Goal: Information Seeking & Learning: Learn about a topic

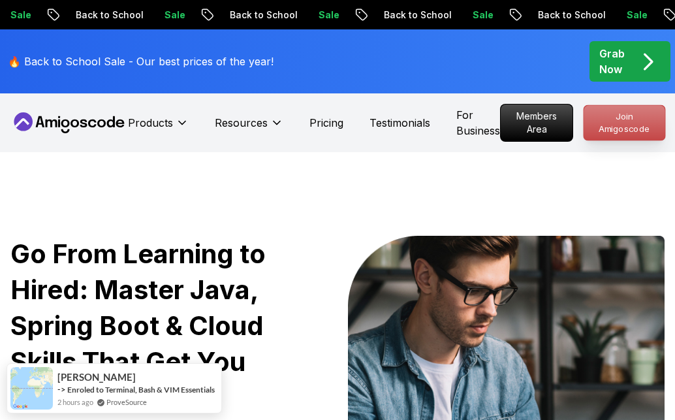
click at [628, 127] on p "Join Amigoscode" at bounding box center [623, 122] width 81 height 35
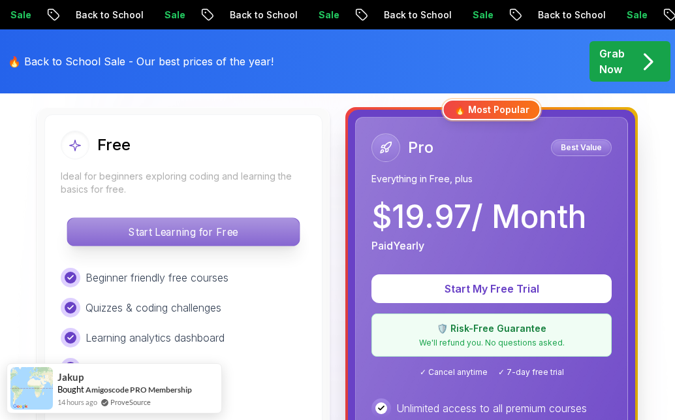
scroll to position [380, 0]
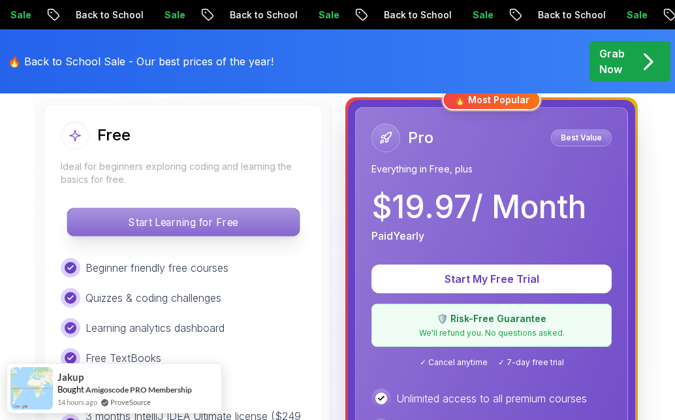
click at [204, 222] on p "Start Learning for Free" at bounding box center [183, 221] width 232 height 27
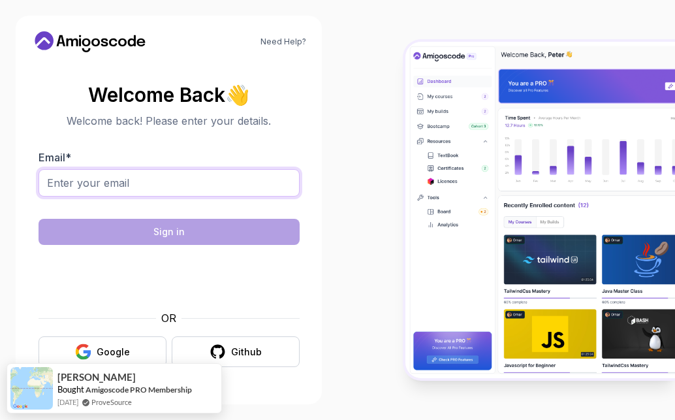
click at [140, 183] on input "Email *" at bounding box center [168, 182] width 261 height 27
click at [480, 125] on body "Need Help? Welcome Back 👋 Welcome back! Please enter your details. Email * Sign…" at bounding box center [337, 210] width 675 height 420
click at [217, 195] on input "Email *" at bounding box center [168, 182] width 261 height 27
click at [241, 177] on input "[EMAIL_ADDRESS][DOMAIN_NAME]" at bounding box center [168, 182] width 261 height 27
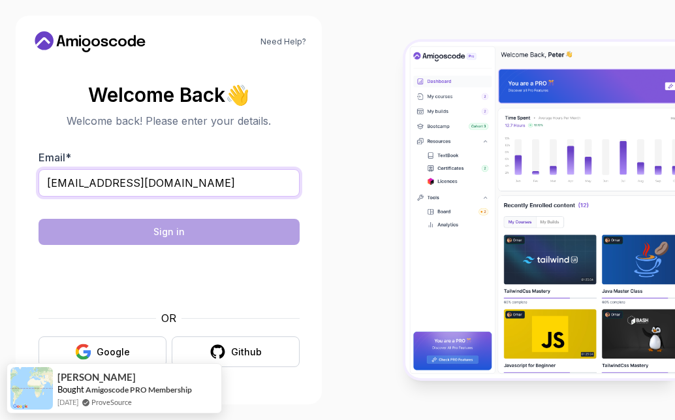
click at [241, 177] on input "[EMAIL_ADDRESS][DOMAIN_NAME]" at bounding box center [168, 182] width 261 height 27
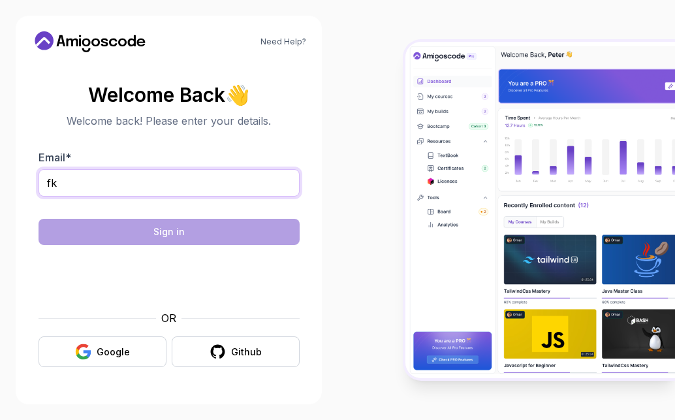
click at [127, 187] on input "fk" at bounding box center [168, 182] width 261 height 27
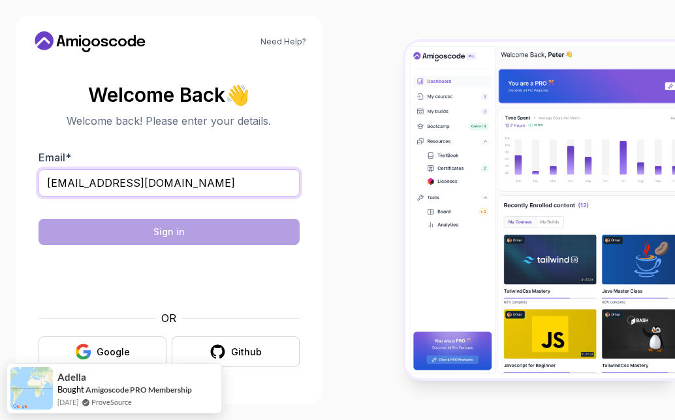
click at [192, 185] on input "[EMAIL_ADDRESS][DOMAIN_NAME]" at bounding box center [168, 182] width 261 height 27
type input "[EMAIL_ADDRESS][DOMAIN_NAME]"
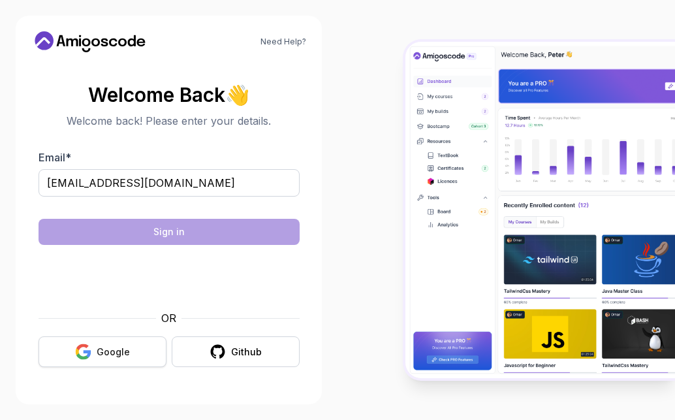
click at [129, 355] on button "Google" at bounding box center [102, 351] width 128 height 31
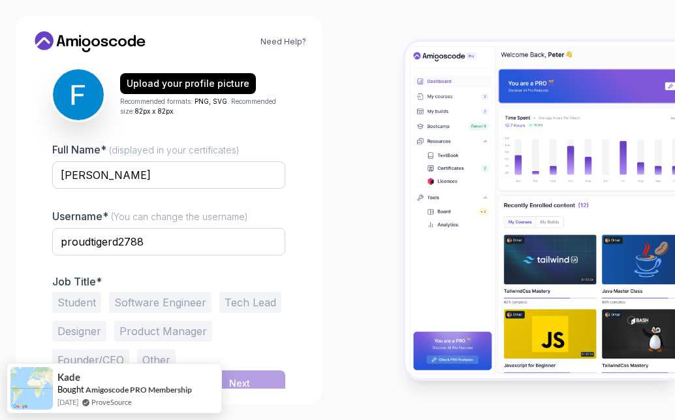
scroll to position [166, 0]
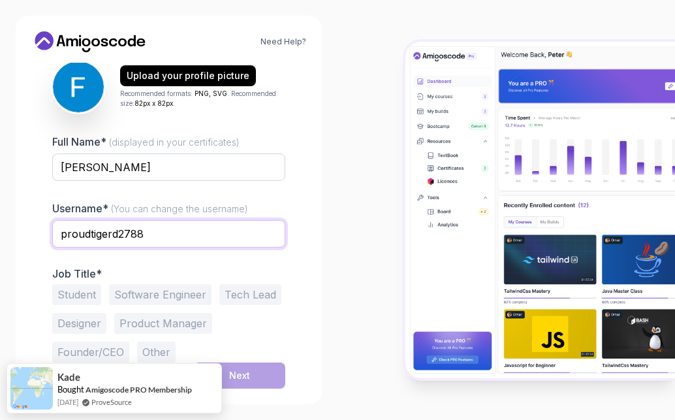
click at [149, 230] on input "proudtigerd2788" at bounding box center [168, 233] width 233 height 27
drag, startPoint x: 154, startPoint y: 235, endPoint x: 0, endPoint y: 222, distance: 154.5
click at [0, 222] on div "Need Help? 1 Set Up Your Profile 1 Set Up Your Profile 2 Let's Get to Know You …" at bounding box center [168, 210] width 337 height 420
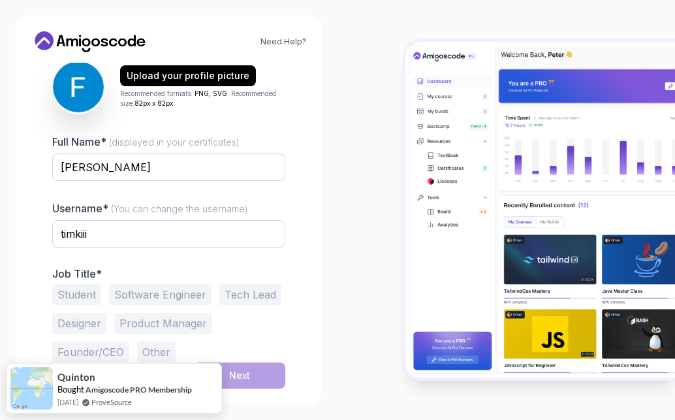
click at [81, 286] on button "Student" at bounding box center [76, 294] width 49 height 21
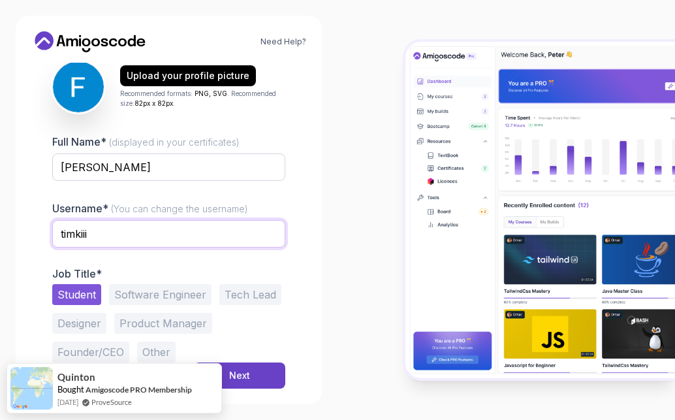
click at [112, 228] on input "timkiii" at bounding box center [168, 233] width 233 height 27
type input "timki"
click at [291, 207] on div "1 Set Up Your Profile 1 Set Up Your Profile 2 Let's Get to Know You Set Up Your…" at bounding box center [168, 59] width 275 height 326
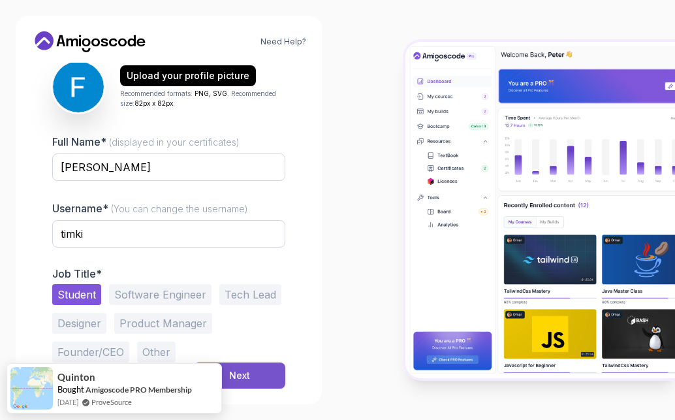
click at [269, 381] on button "Next" at bounding box center [239, 375] width 91 height 26
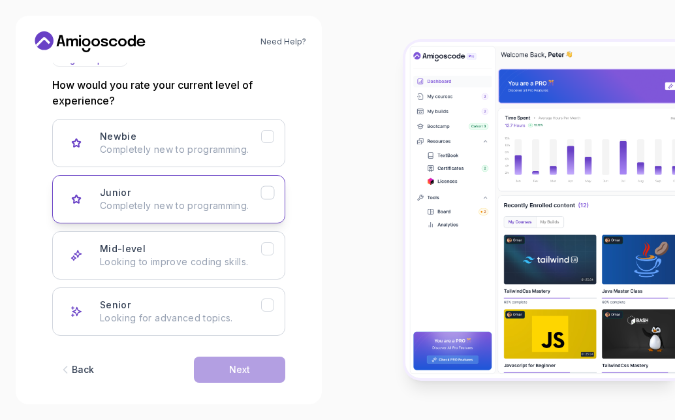
click at [269, 188] on icon "Junior" at bounding box center [268, 193] width 12 height 12
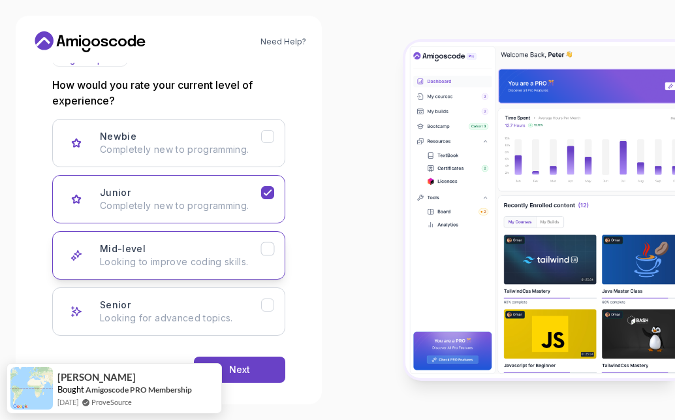
click at [270, 254] on icon "Mid-level" at bounding box center [268, 249] width 12 height 12
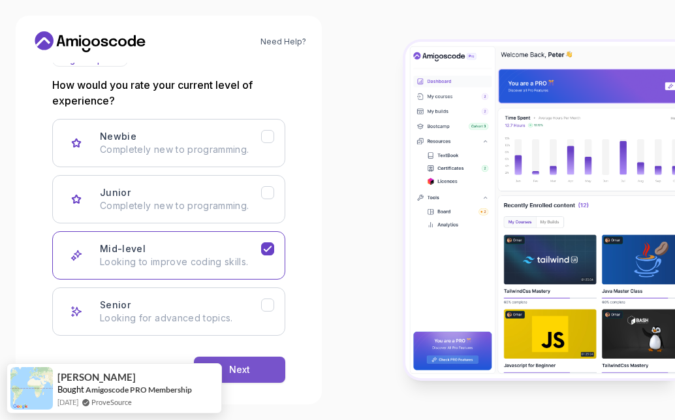
click at [258, 372] on button "Next" at bounding box center [239, 369] width 91 height 26
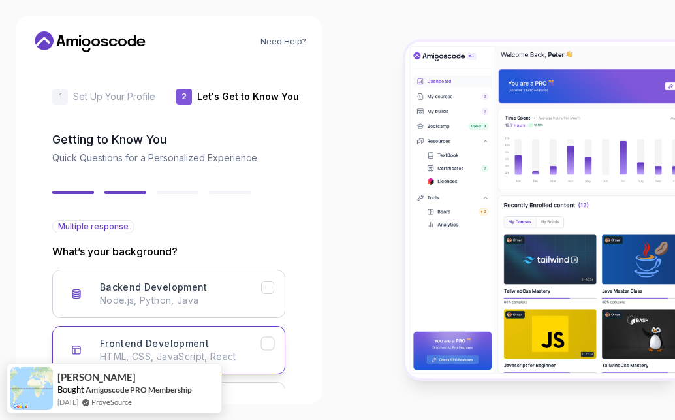
scroll to position [179, 0]
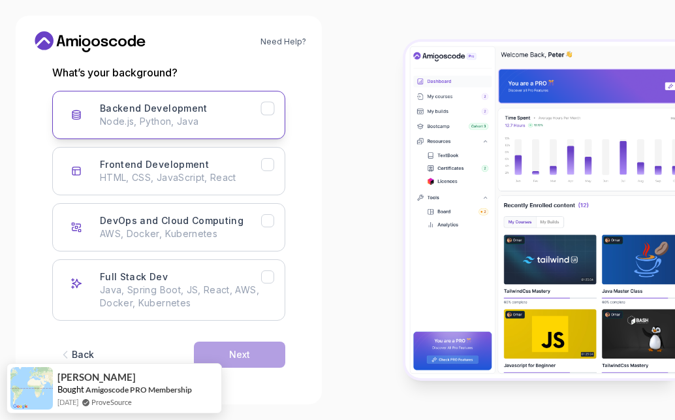
click at [269, 112] on icon "Backend Development" at bounding box center [268, 108] width 12 height 12
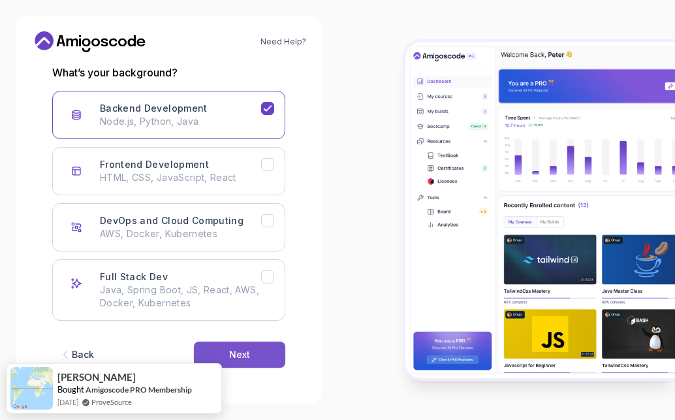
click at [251, 354] on button "Next" at bounding box center [239, 354] width 91 height 26
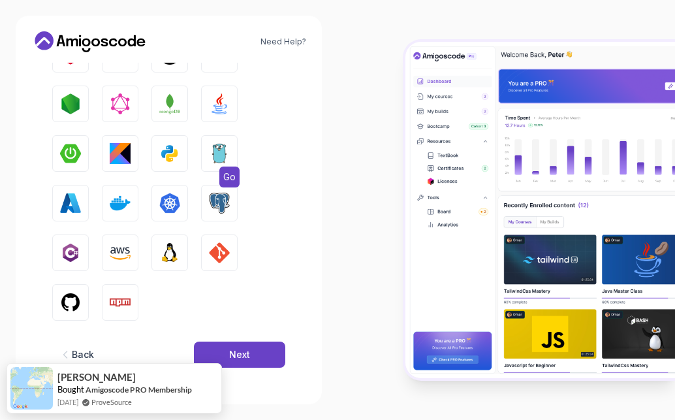
scroll to position [0, 0]
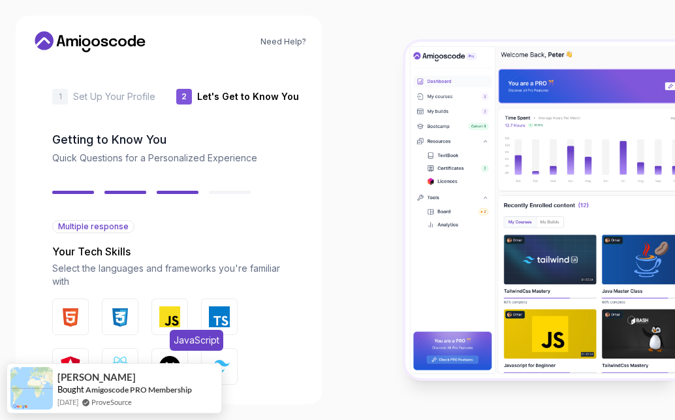
click at [172, 324] on img "button" at bounding box center [169, 316] width 21 height 21
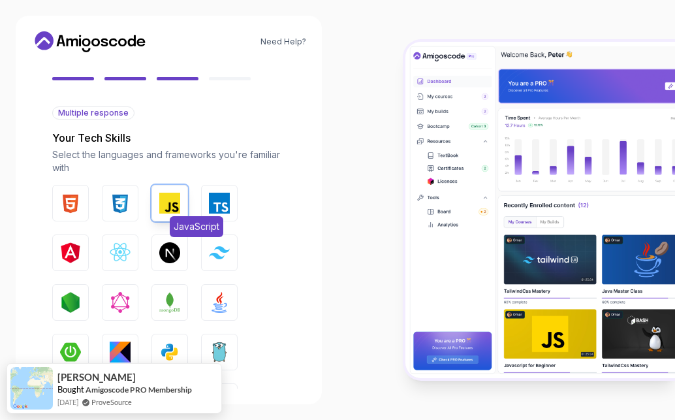
scroll to position [158, 0]
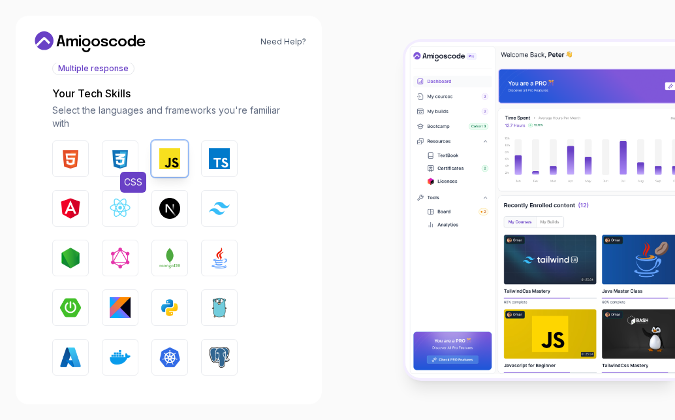
click at [106, 153] on button "CSS" at bounding box center [120, 158] width 37 height 37
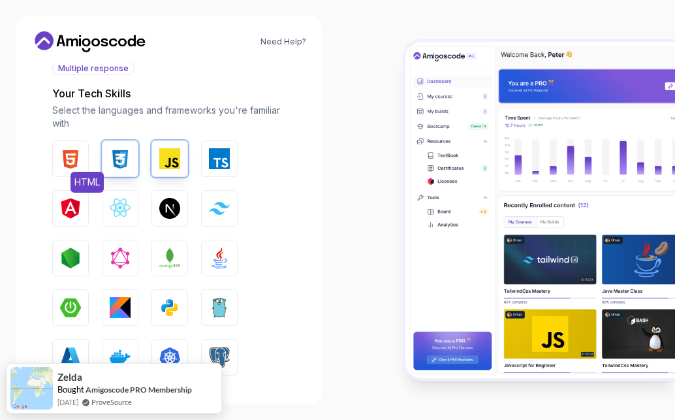
click at [75, 153] on img "button" at bounding box center [70, 158] width 21 height 21
click at [106, 158] on button "CSS" at bounding box center [120, 158] width 37 height 37
click at [73, 159] on img "button" at bounding box center [70, 158] width 21 height 21
click at [130, 159] on img "button" at bounding box center [120, 158] width 21 height 21
click at [175, 159] on img "button" at bounding box center [169, 158] width 21 height 21
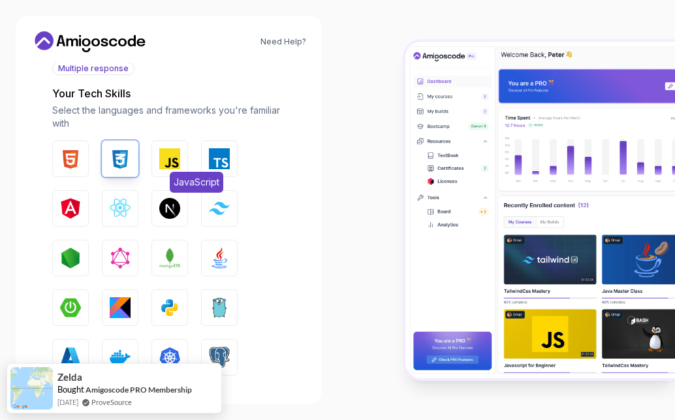
click at [175, 159] on img "button" at bounding box center [169, 158] width 21 height 21
click at [95, 155] on div "HTML CSS JavaScript TypeScript Angular React.js Next.js Tailwind CSS Node.js Gr…" at bounding box center [168, 307] width 233 height 334
click at [78, 151] on img "button" at bounding box center [70, 158] width 21 height 21
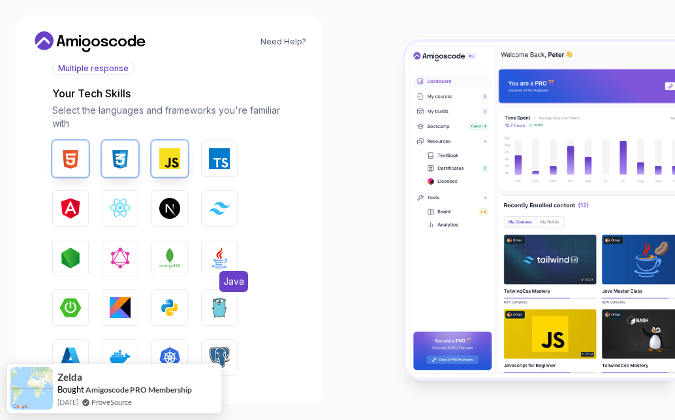
click at [220, 253] on img "button" at bounding box center [219, 257] width 21 height 21
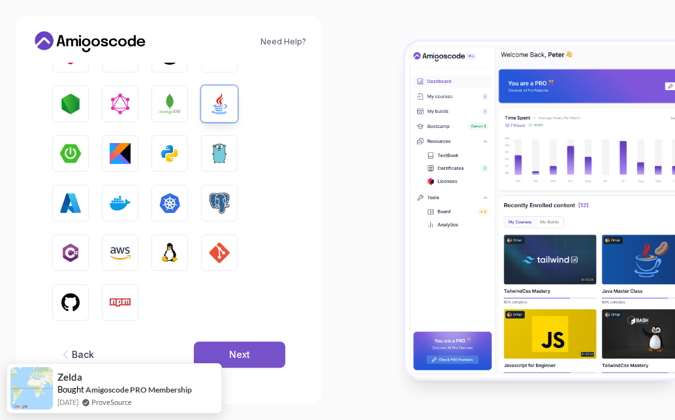
click at [267, 366] on button "Next" at bounding box center [239, 354] width 91 height 26
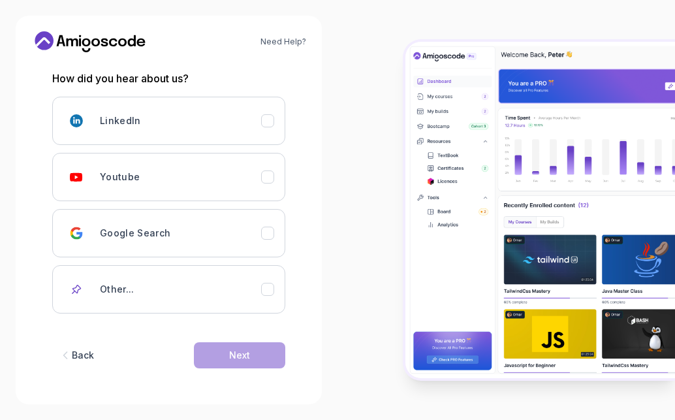
scroll to position [174, 0]
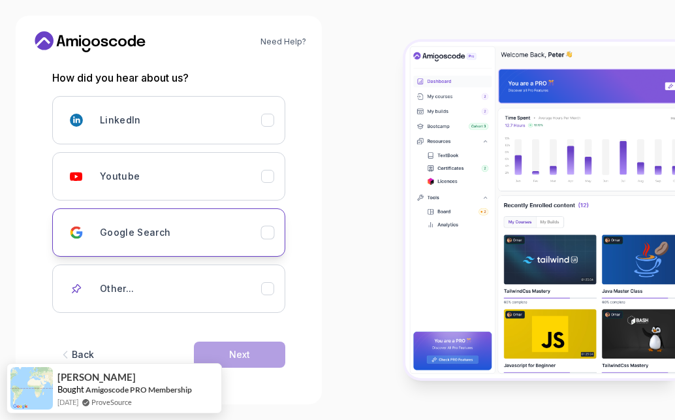
click at [202, 233] on div "Google Search" at bounding box center [180, 232] width 161 height 26
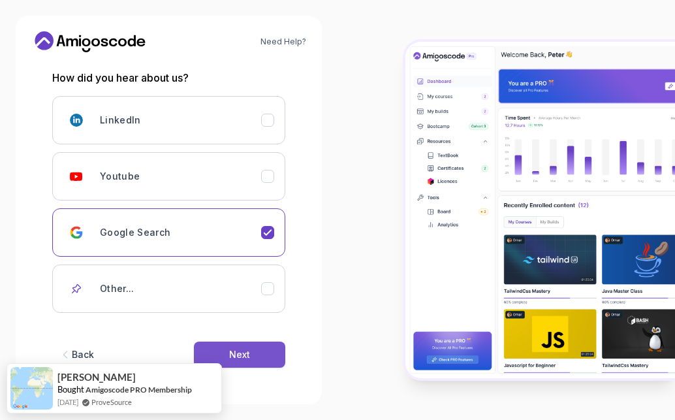
click at [258, 358] on button "Next" at bounding box center [239, 354] width 91 height 26
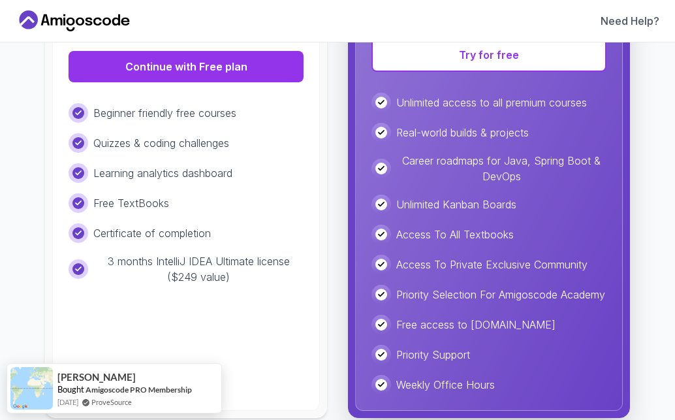
scroll to position [308, 0]
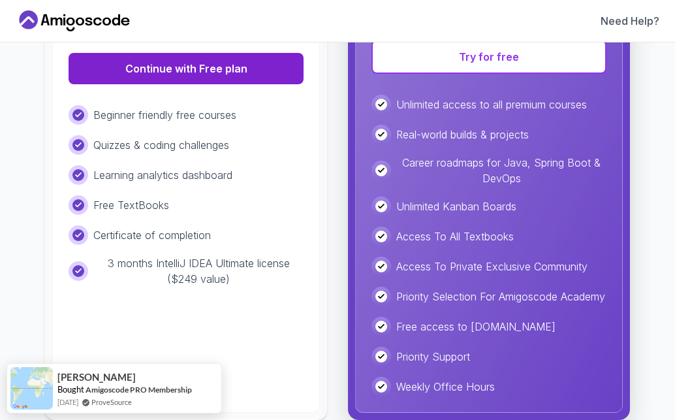
click at [175, 76] on button "Continue with Free plan" at bounding box center [186, 68] width 235 height 31
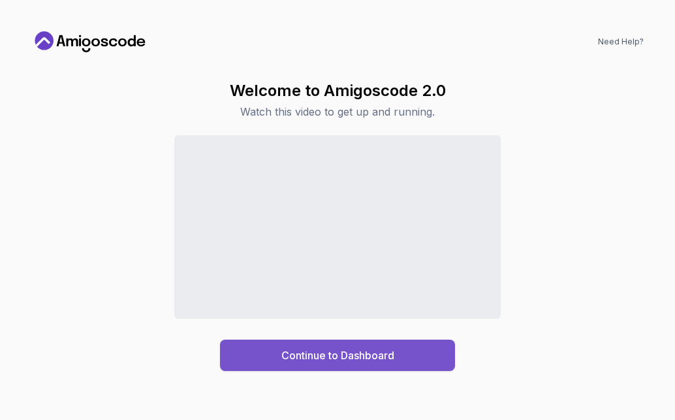
click at [363, 361] on div "Continue to Dashboard" at bounding box center [337, 355] width 113 height 16
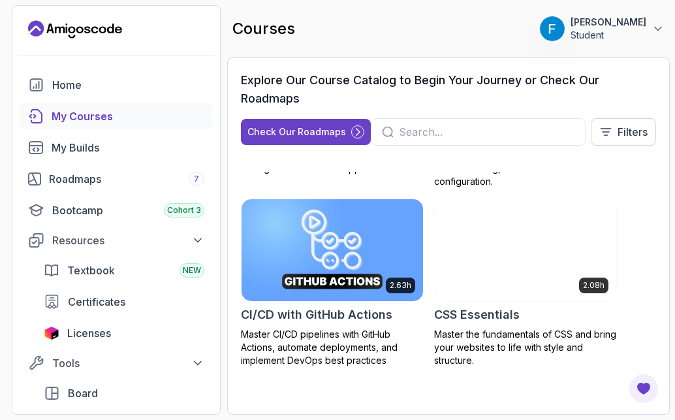
scroll to position [373, 0]
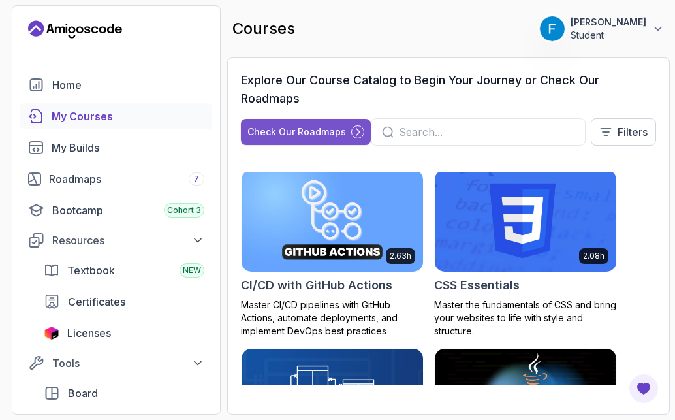
click at [329, 138] on button "Check Our Roadmaps" at bounding box center [306, 132] width 130 height 26
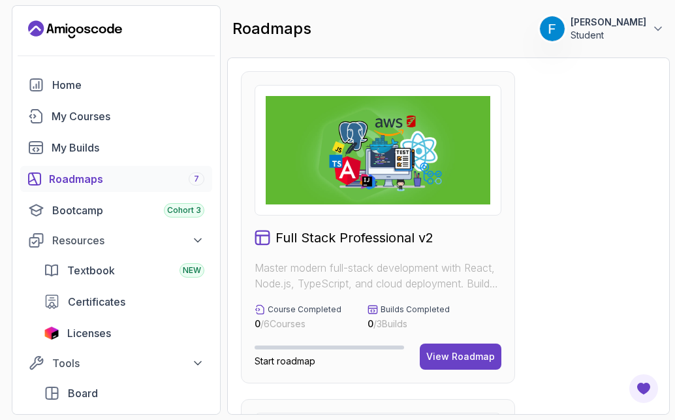
click at [396, 164] on img at bounding box center [378, 150] width 224 height 108
click at [379, 237] on h2 "Full Stack Professional v2" at bounding box center [354, 237] width 158 height 18
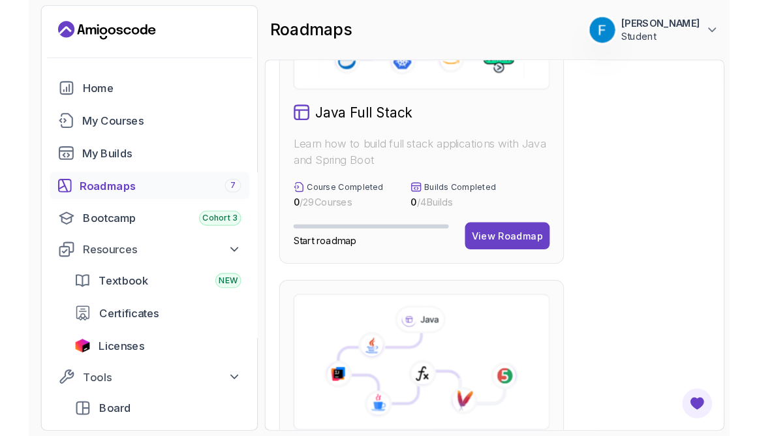
scroll to position [317, 0]
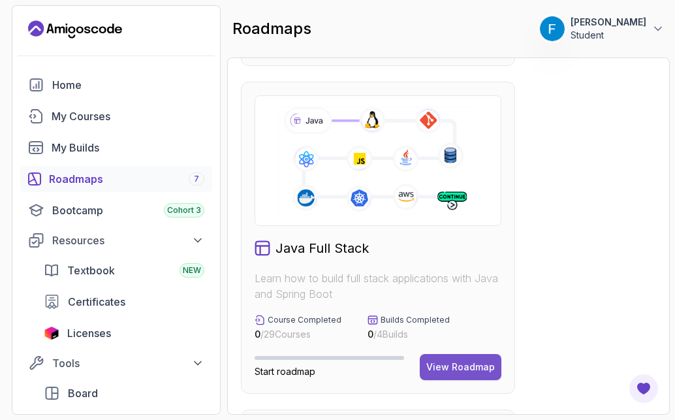
click at [454, 364] on div "View Roadmap" at bounding box center [460, 366] width 69 height 13
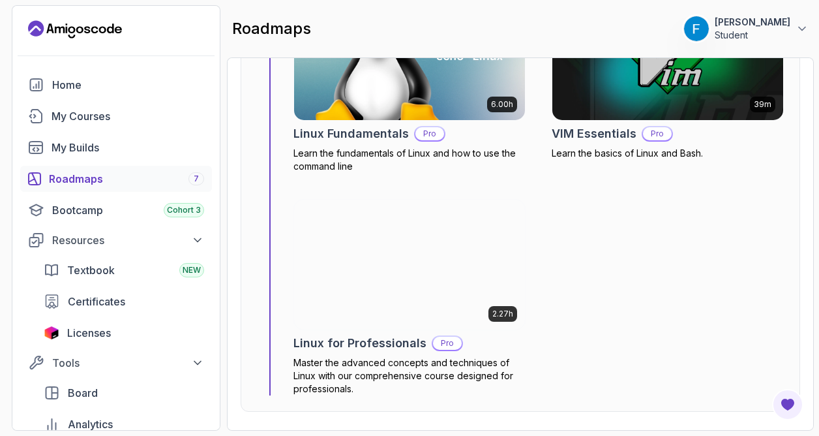
scroll to position [435, 0]
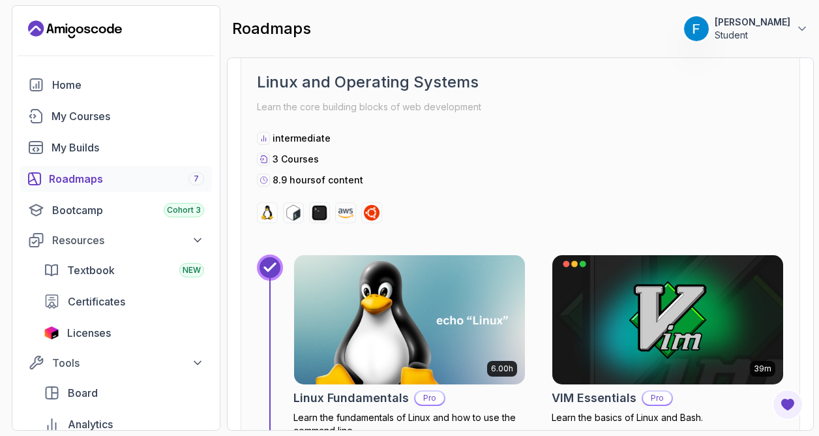
click at [349, 74] on h2 "Linux and Operating Systems" at bounding box center [520, 82] width 527 height 21
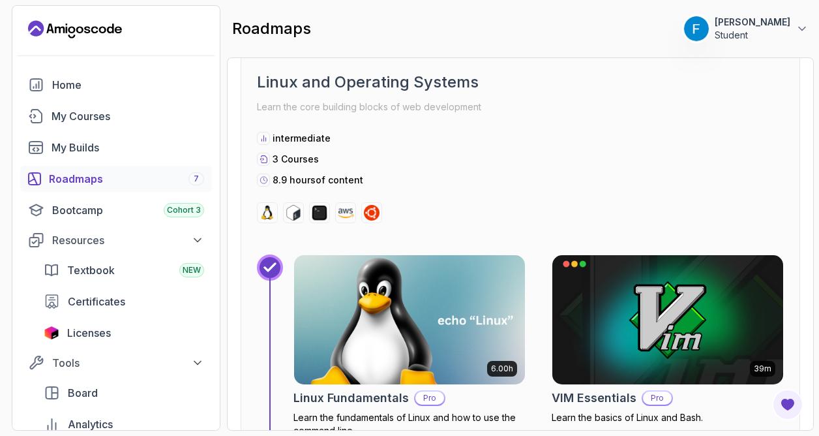
click at [398, 314] on img at bounding box center [409, 320] width 243 height 136
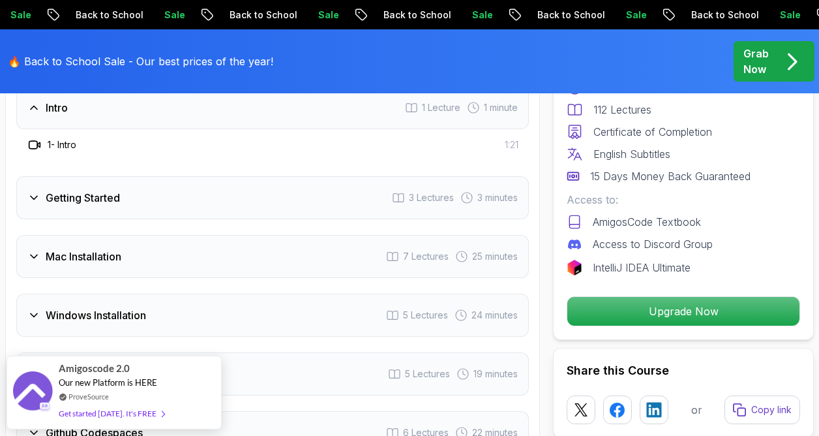
scroll to position [1706, 0]
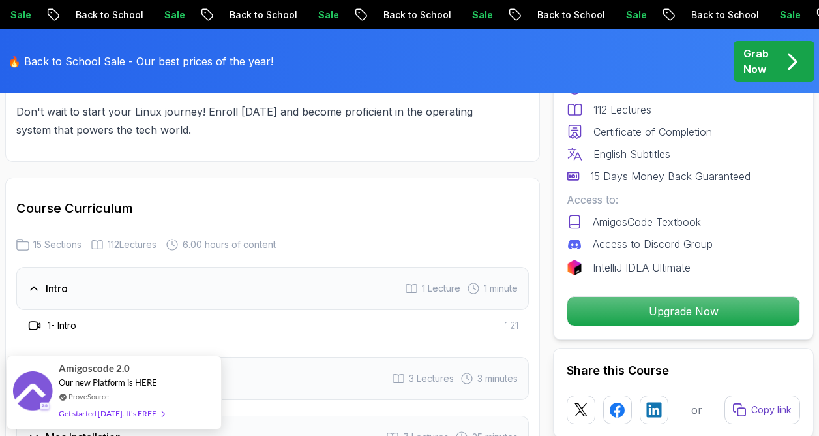
click at [53, 319] on h3 "1 - Intro" at bounding box center [62, 325] width 29 height 13
click at [37, 322] on icon at bounding box center [33, 326] width 8 height 8
click at [48, 281] on h3 "Intro" at bounding box center [57, 289] width 22 height 16
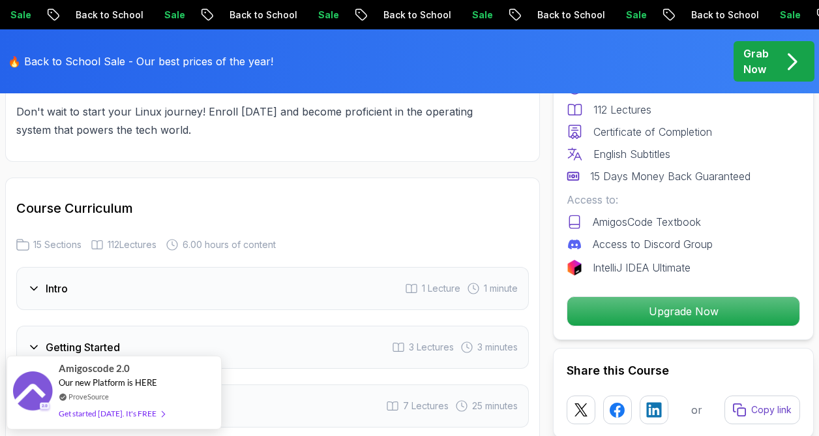
click at [52, 284] on div "Intro 1 Lecture 1 minute" at bounding box center [272, 288] width 513 height 43
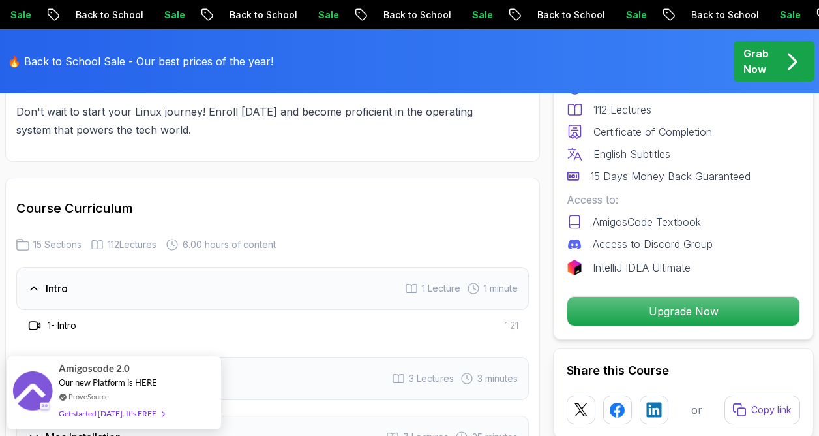
click at [32, 319] on icon at bounding box center [34, 325] width 13 height 13
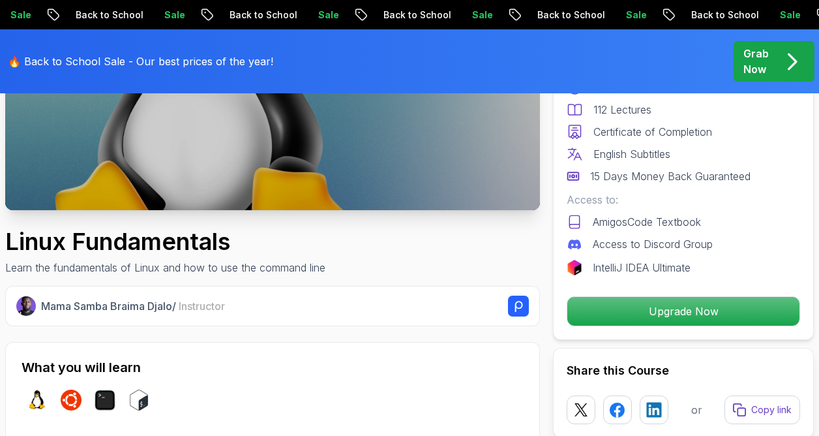
scroll to position [0, 0]
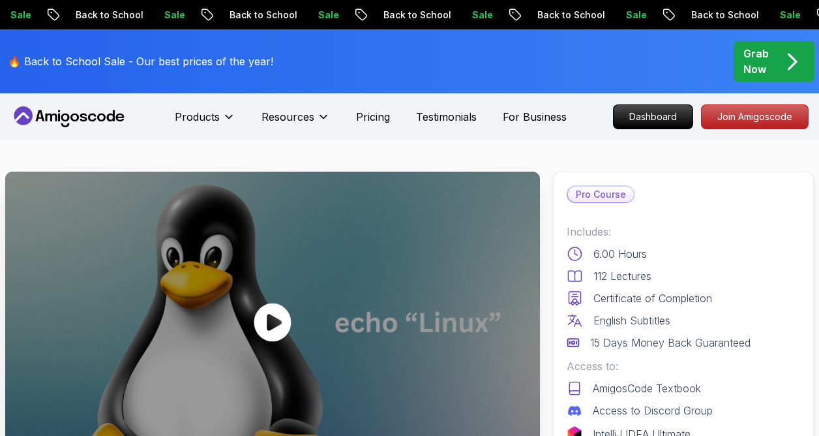
click at [221, 228] on div at bounding box center [272, 322] width 535 height 301
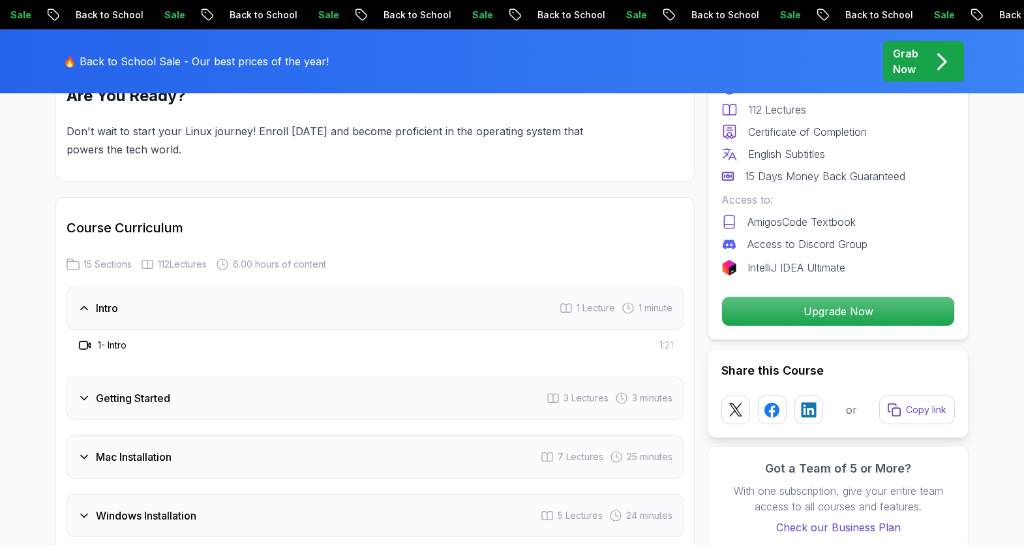
scroll to position [1604, 0]
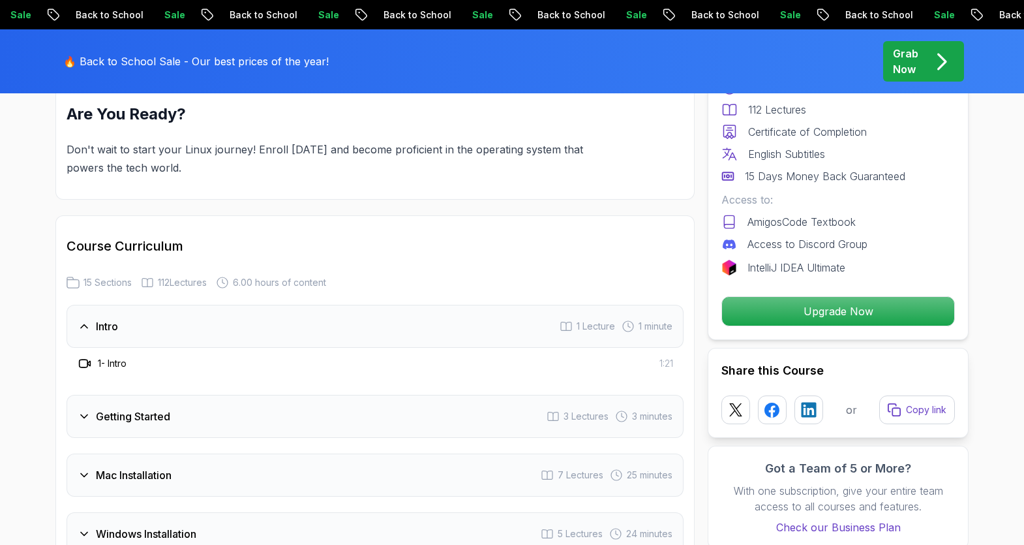
click at [125, 408] on h3 "Getting Started" at bounding box center [133, 416] width 74 height 16
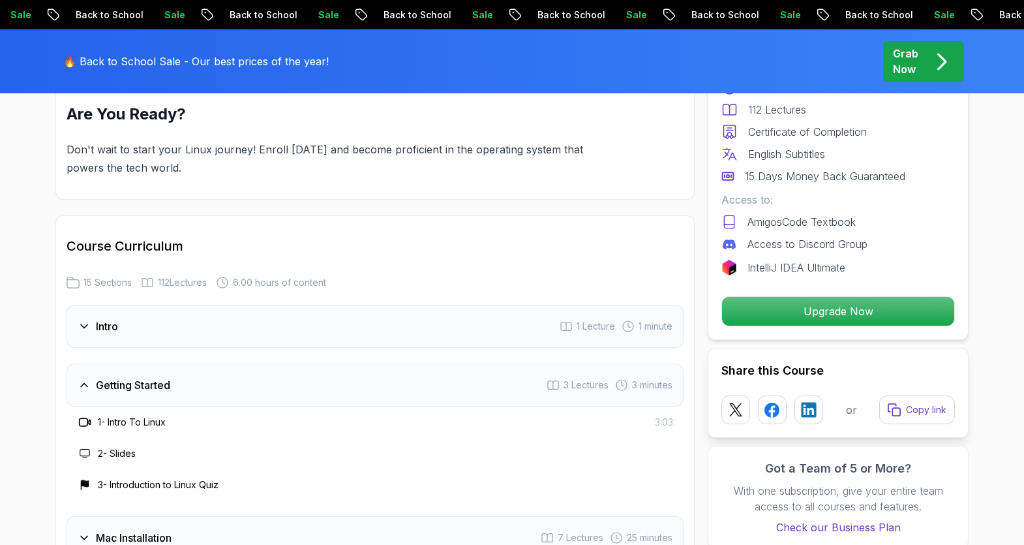
click at [134, 377] on h3 "Getting Started" at bounding box center [133, 385] width 74 height 16
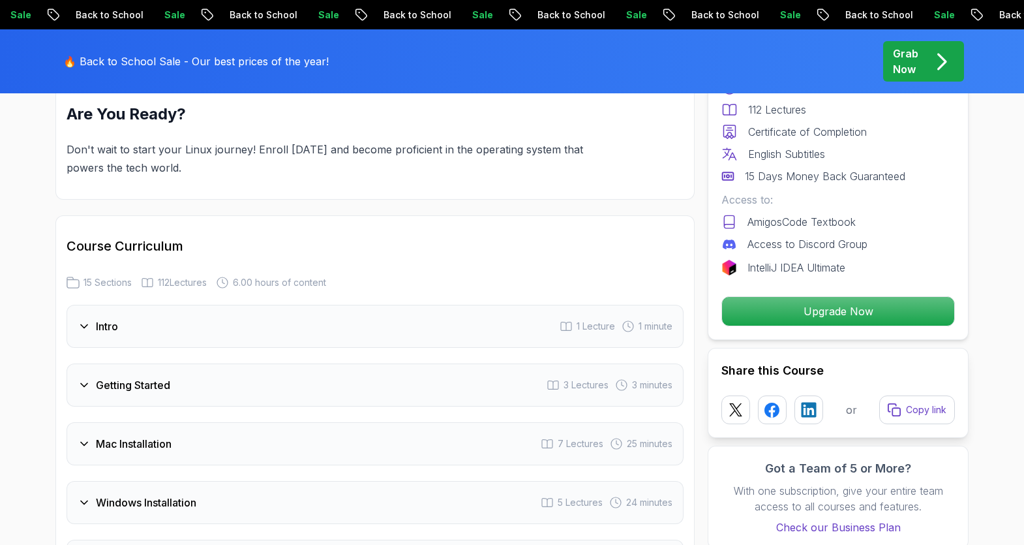
click at [134, 377] on h3 "Getting Started" at bounding box center [133, 385] width 74 height 16
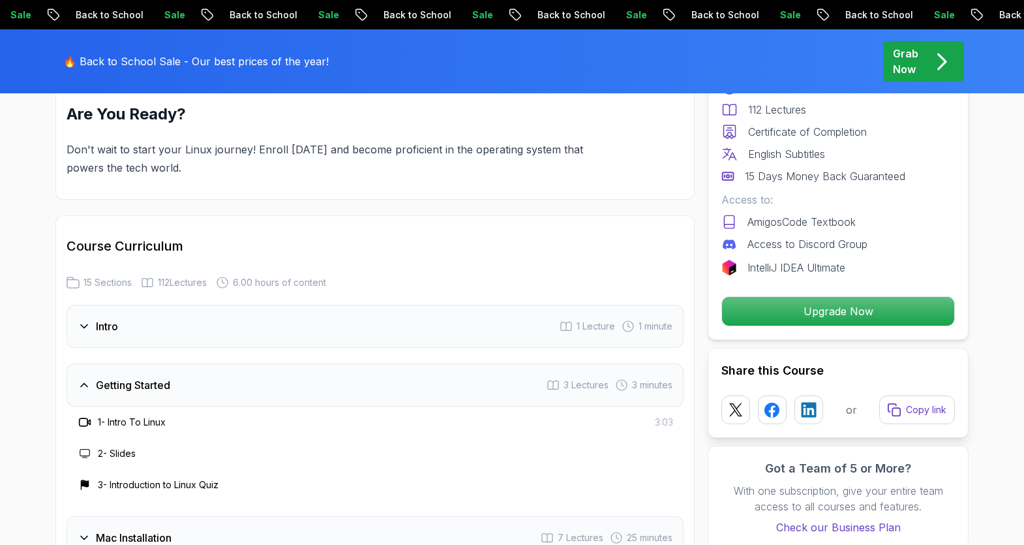
click at [134, 416] on h3 "1 - Intro To Linux" at bounding box center [132, 422] width 68 height 13
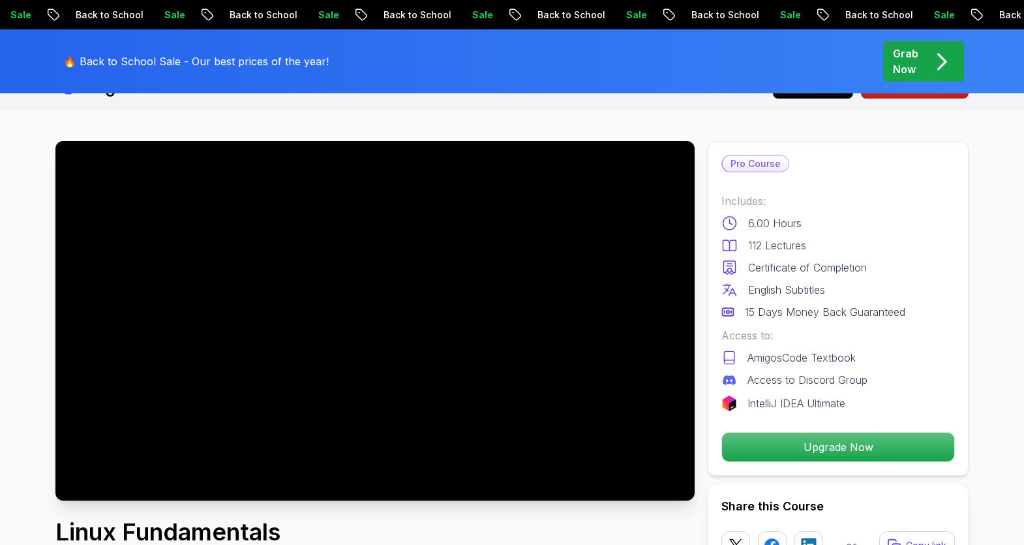
scroll to position [0, 0]
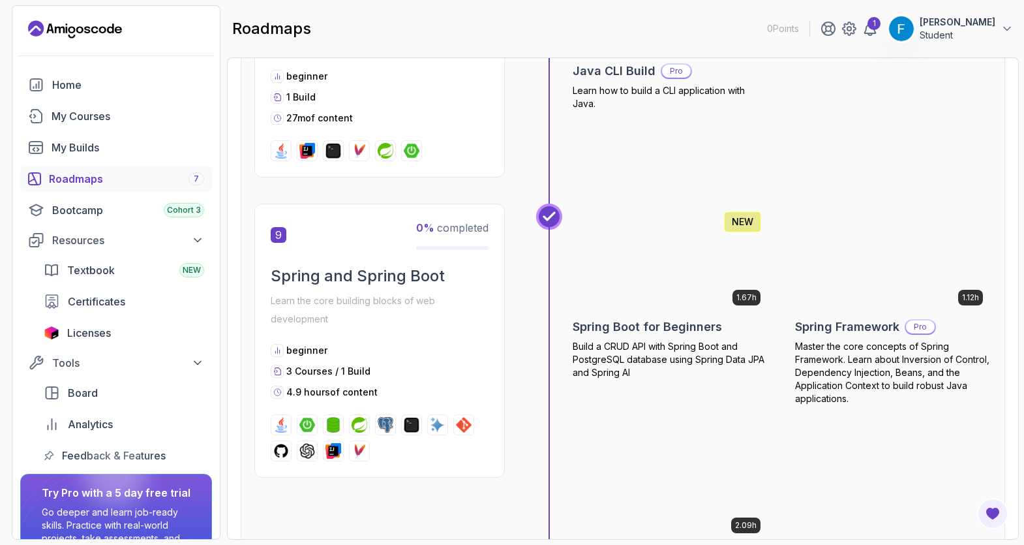
scroll to position [2094, 0]
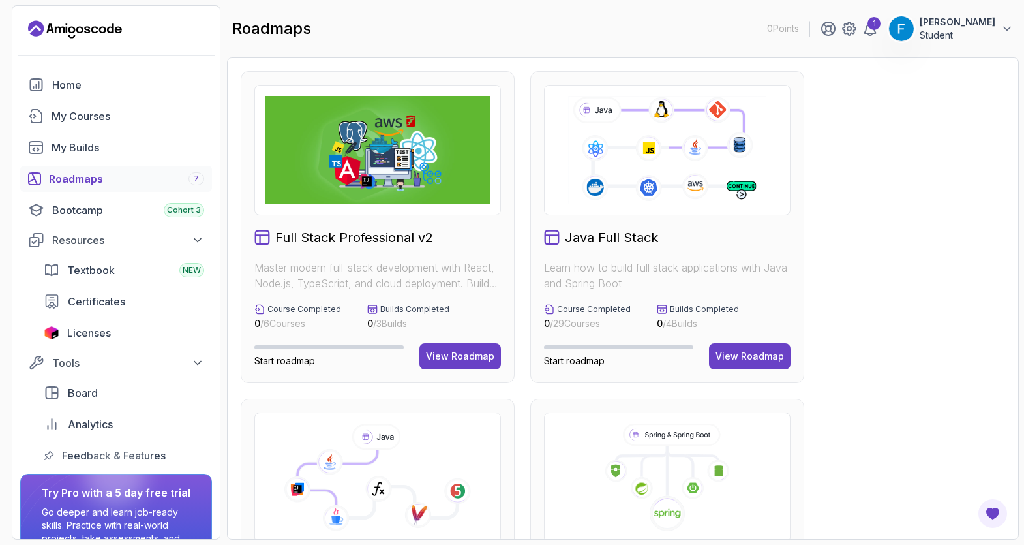
scroll to position [553, 0]
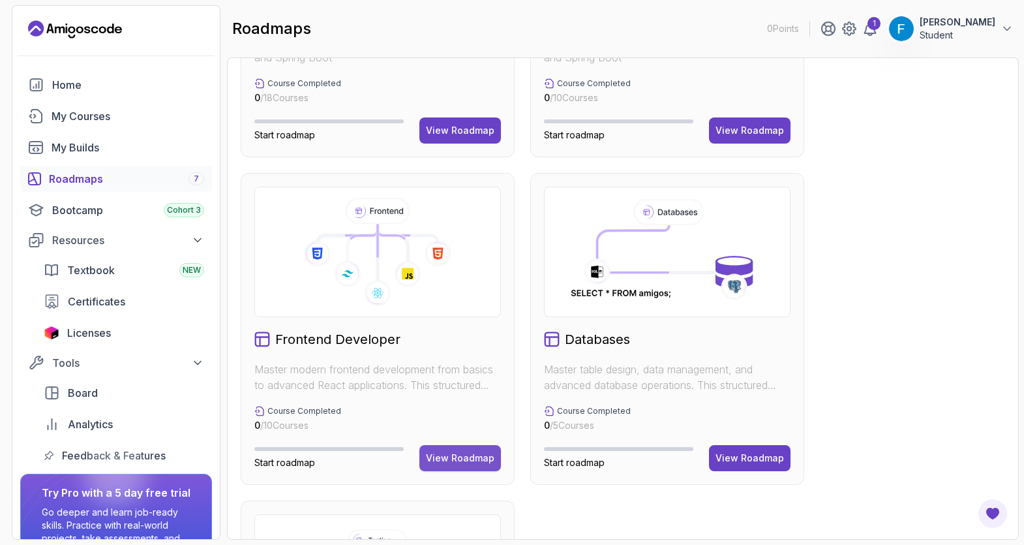
click at [444, 419] on div "View Roadmap" at bounding box center [460, 458] width 69 height 13
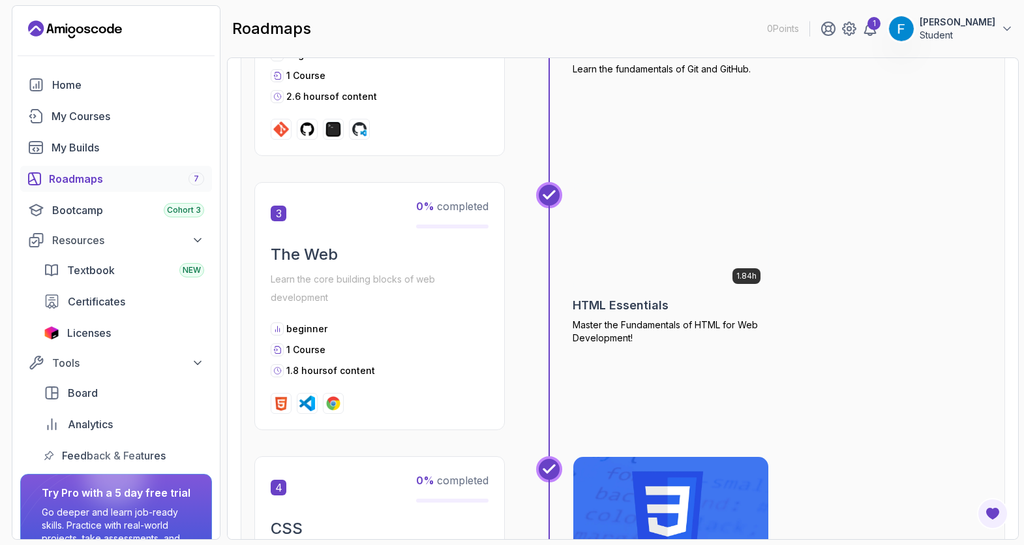
scroll to position [827, 0]
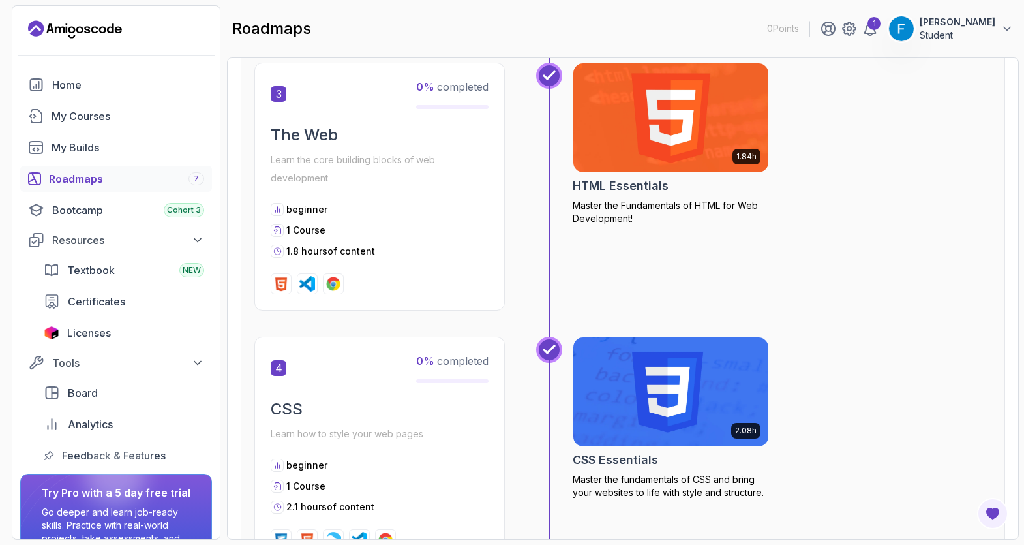
click at [658, 114] on img at bounding box center [671, 118] width 205 height 115
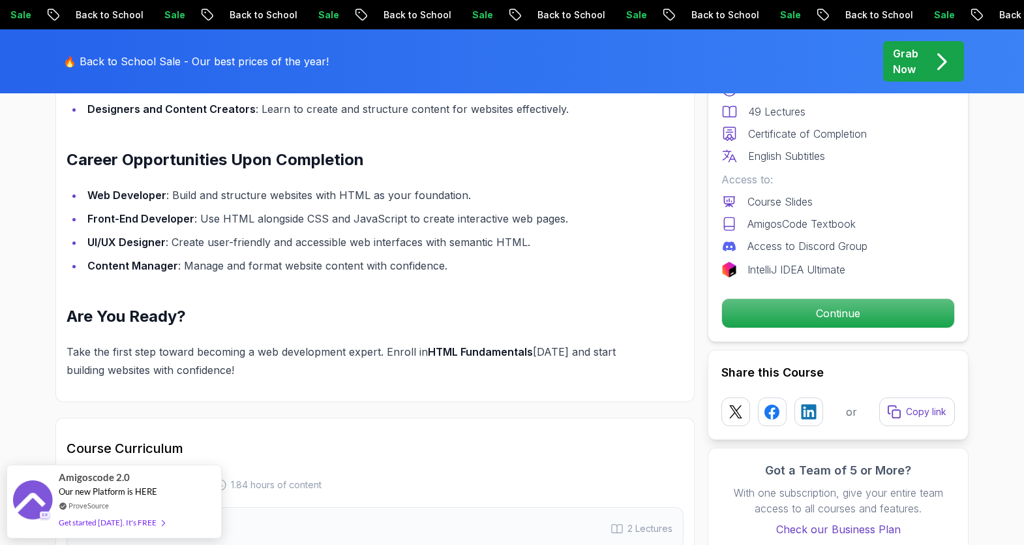
scroll to position [1882, 0]
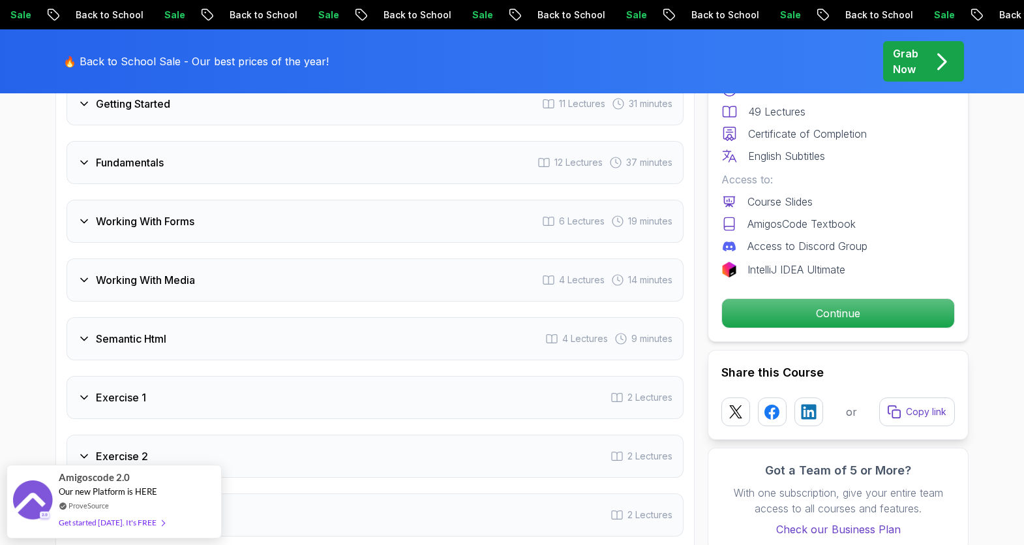
click at [117, 272] on h3 "Working With Media" at bounding box center [145, 280] width 99 height 16
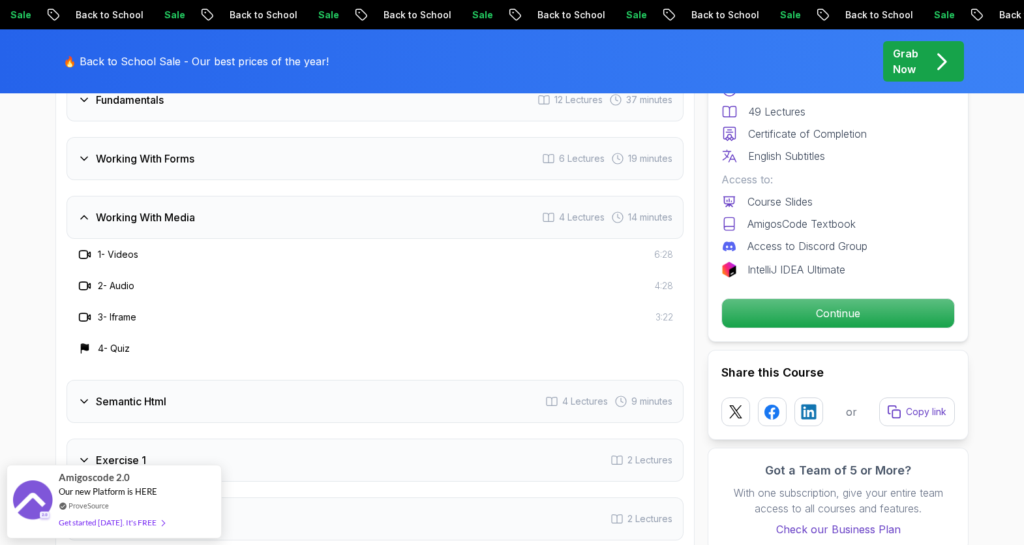
click at [87, 256] on icon at bounding box center [84, 254] width 13 height 13
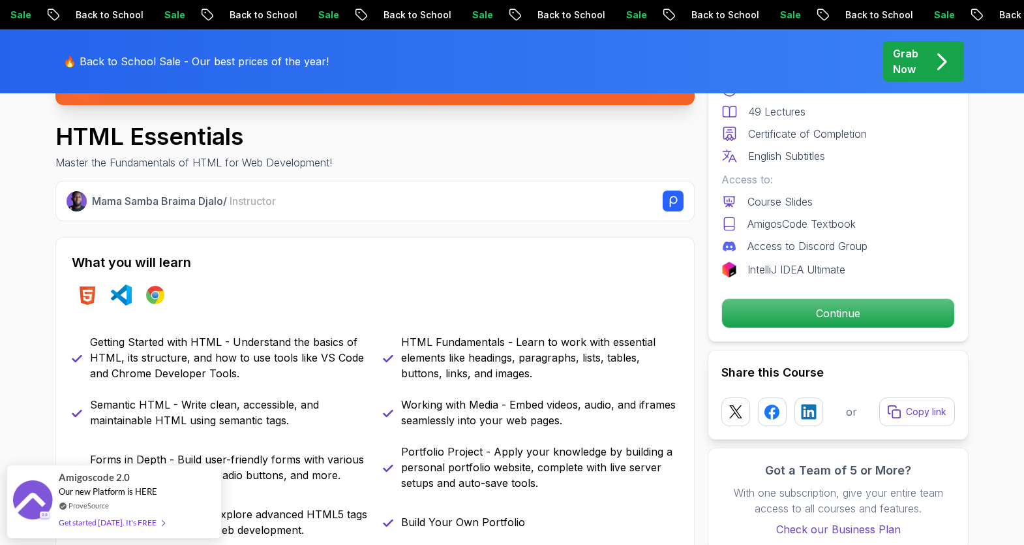
scroll to position [0, 0]
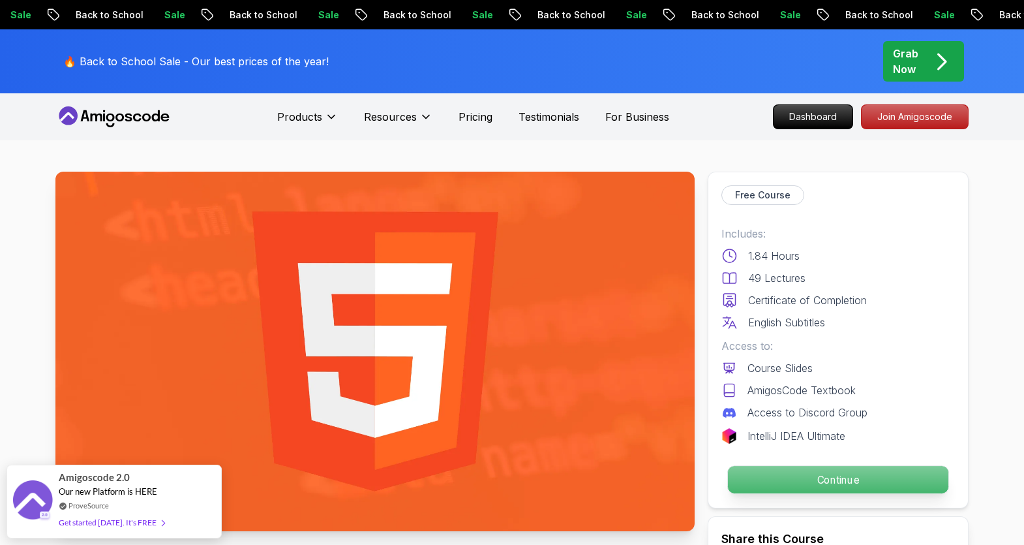
click at [674, 419] on p "Continue" at bounding box center [838, 479] width 221 height 27
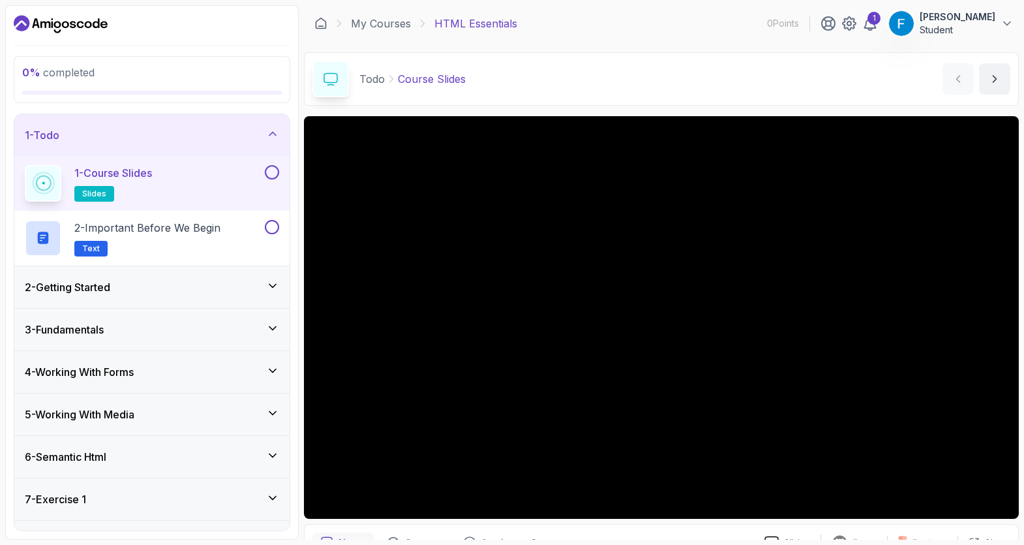
scroll to position [69, 0]
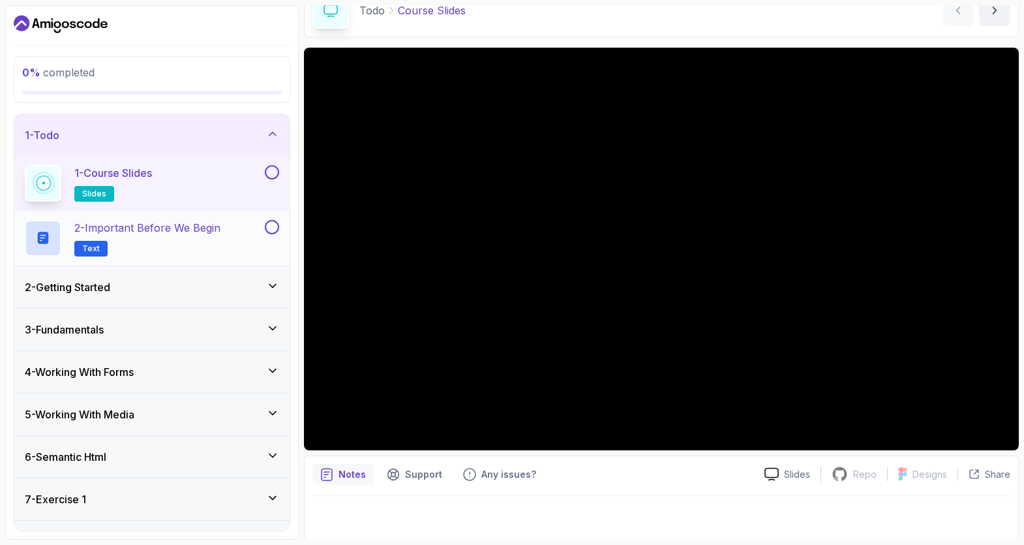
click at [167, 239] on h2 "2 - Important Before We Begin Text" at bounding box center [147, 238] width 146 height 37
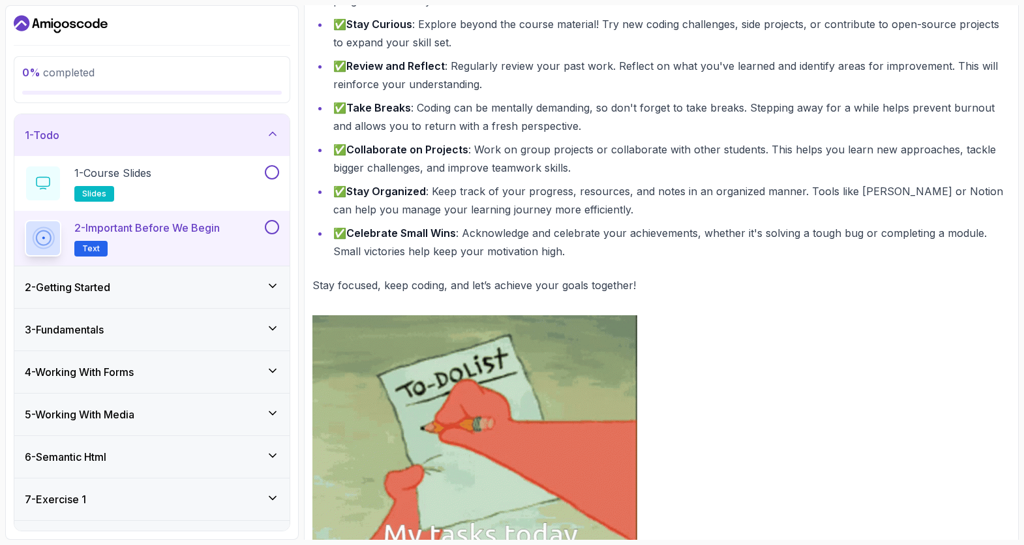
scroll to position [540, 0]
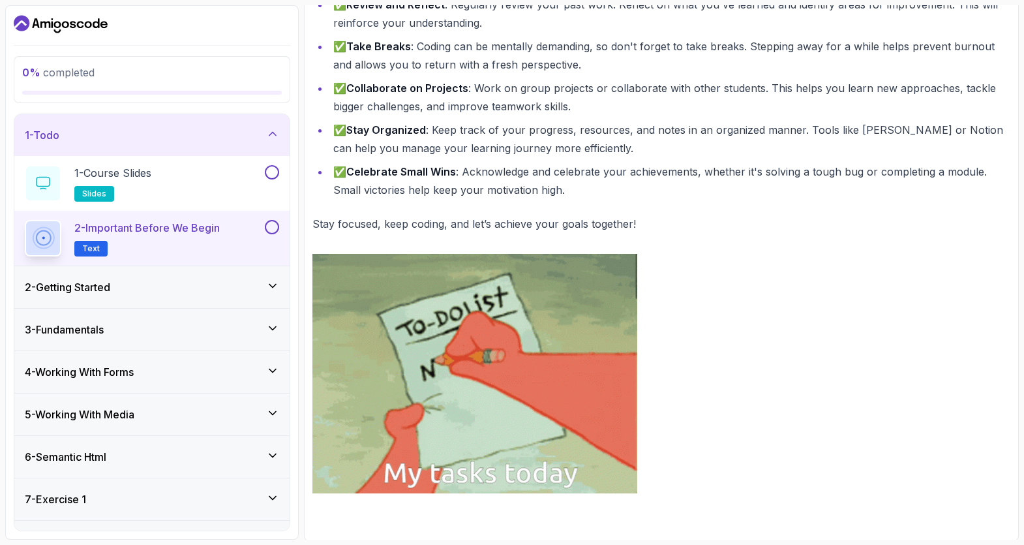
click at [164, 268] on div "2 - Getting Started" at bounding box center [151, 287] width 275 height 42
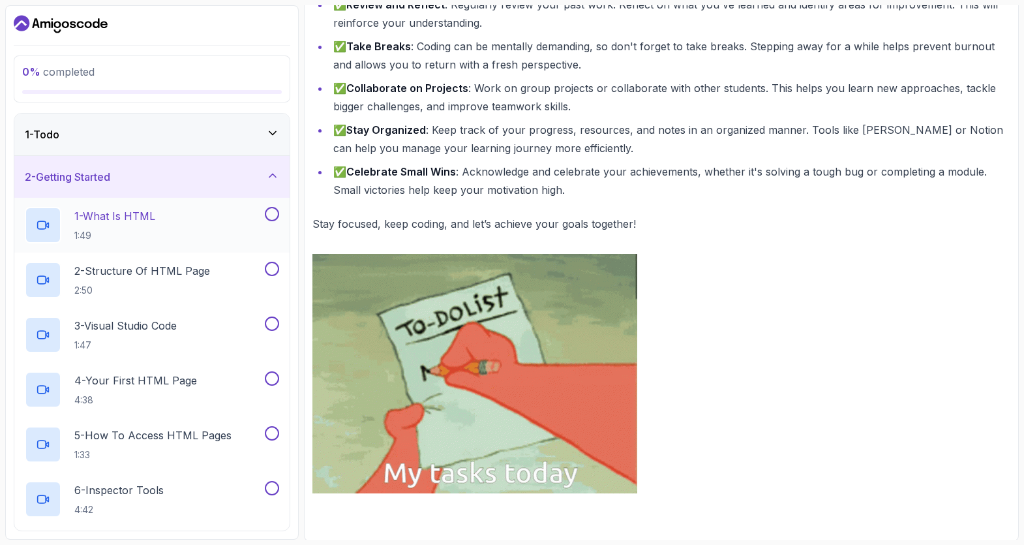
click at [141, 221] on p "1 - What Is HTML" at bounding box center [114, 216] width 81 height 16
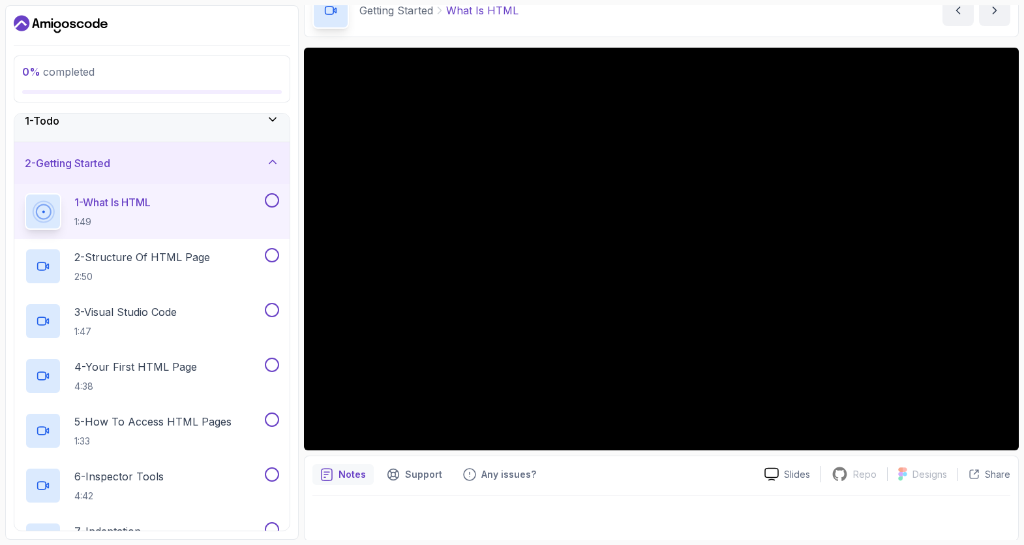
scroll to position [648, 0]
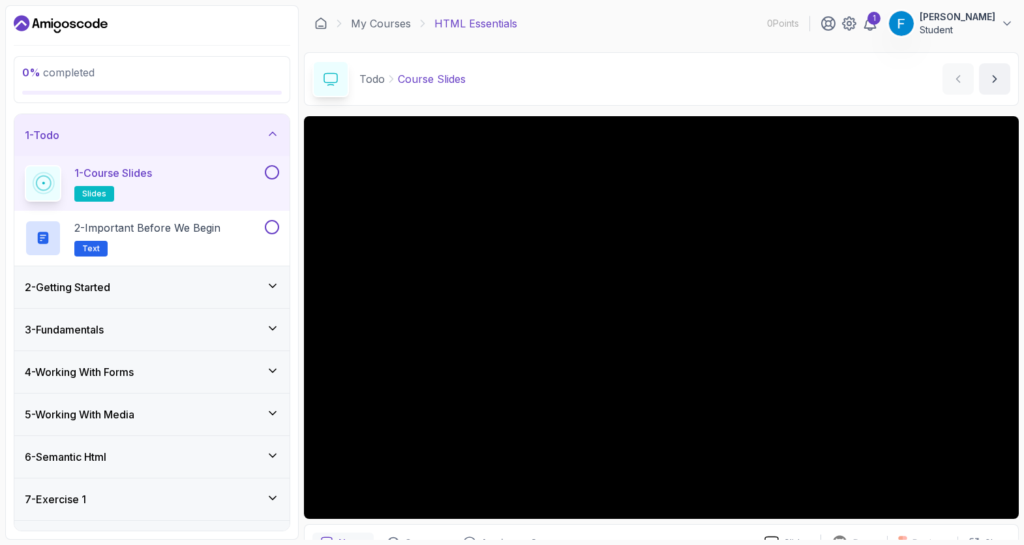
click at [39, 20] on icon "Dashboard" at bounding box center [61, 24] width 94 height 21
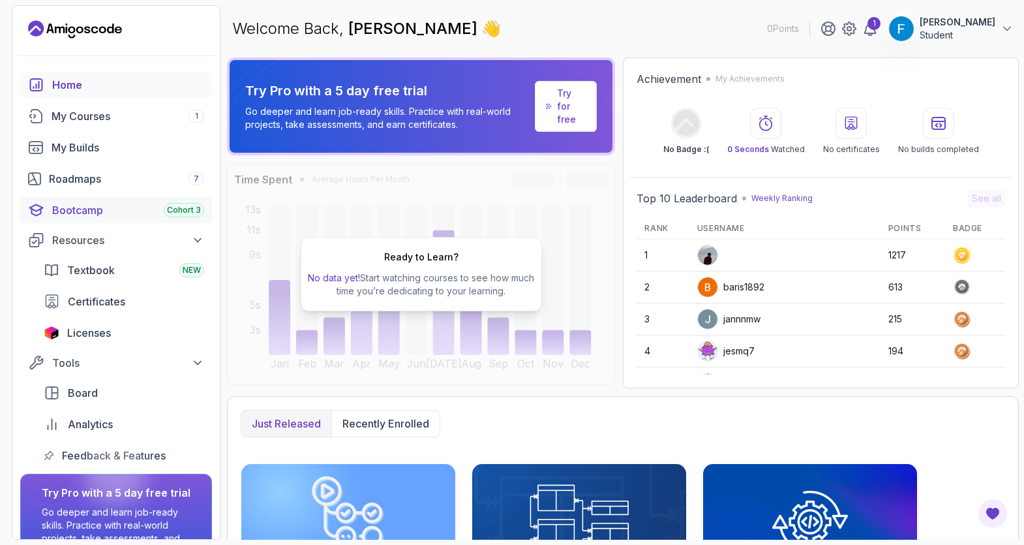
click at [99, 202] on div "Bootcamp Cohort 3" at bounding box center [128, 210] width 152 height 16
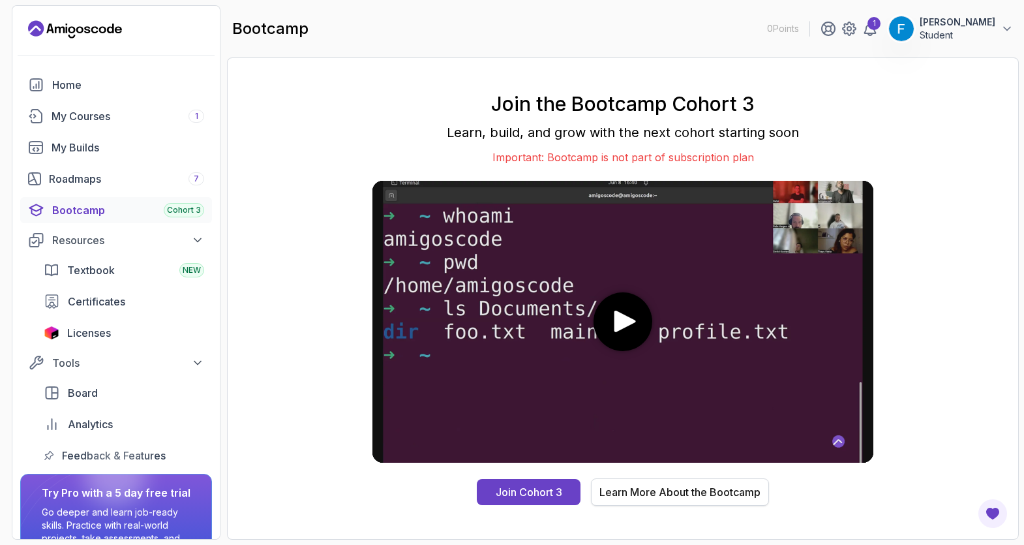
click at [657, 493] on div "Learn More About the Bootcamp" at bounding box center [680, 492] width 161 height 16
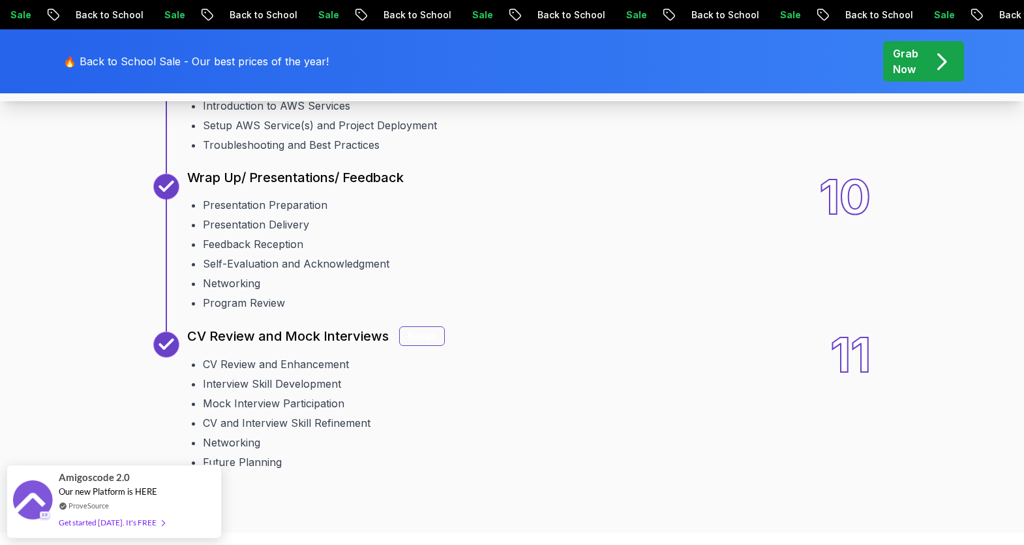
scroll to position [1814, 0]
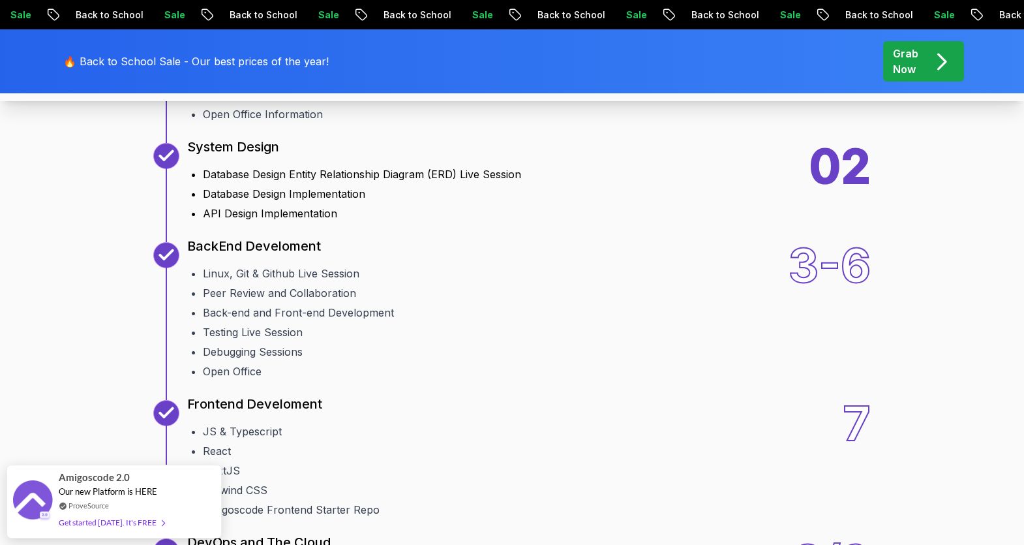
click at [827, 182] on div "02" at bounding box center [840, 182] width 61 height 78
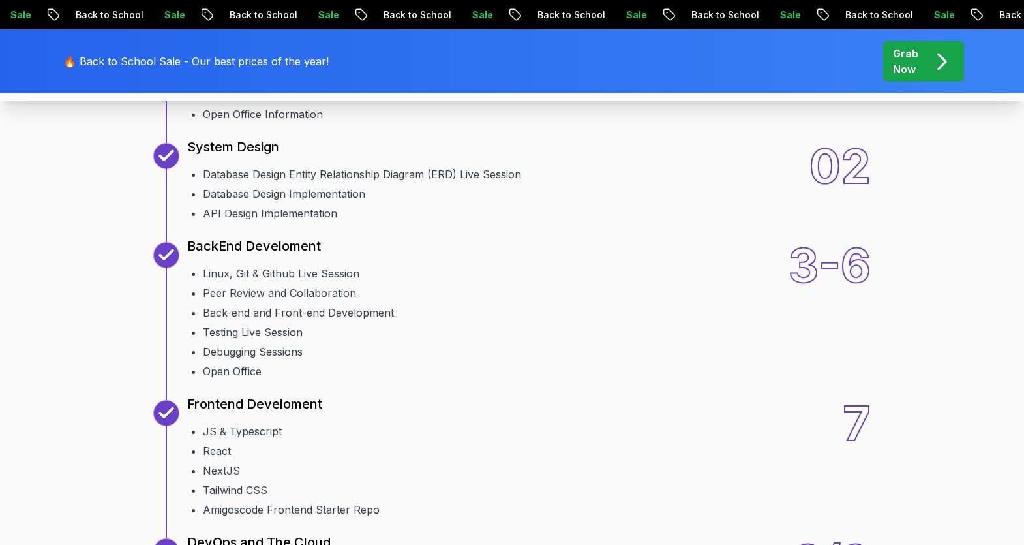
click at [228, 145] on p "System Design" at bounding box center [233, 147] width 92 height 18
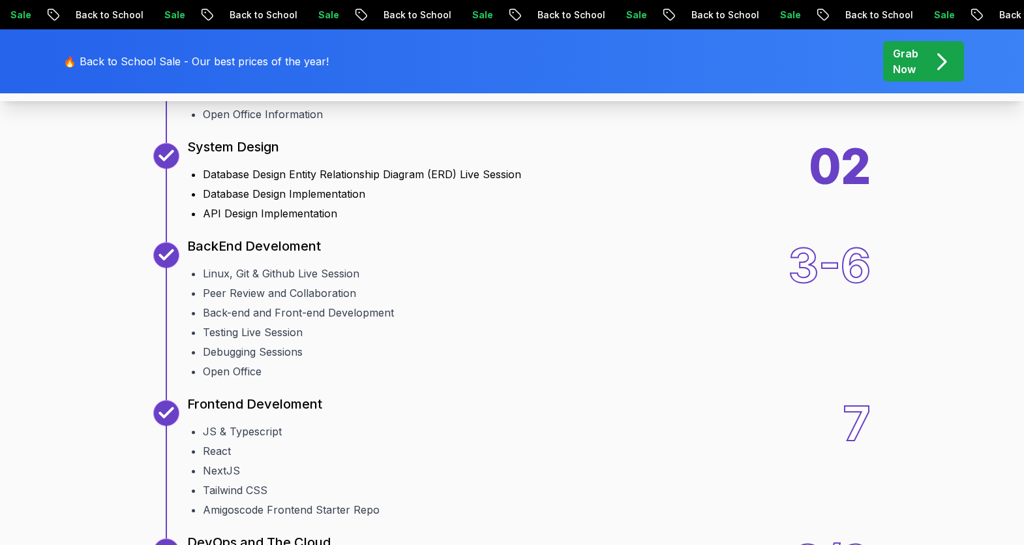
click at [857, 180] on div "02" at bounding box center [840, 182] width 61 height 78
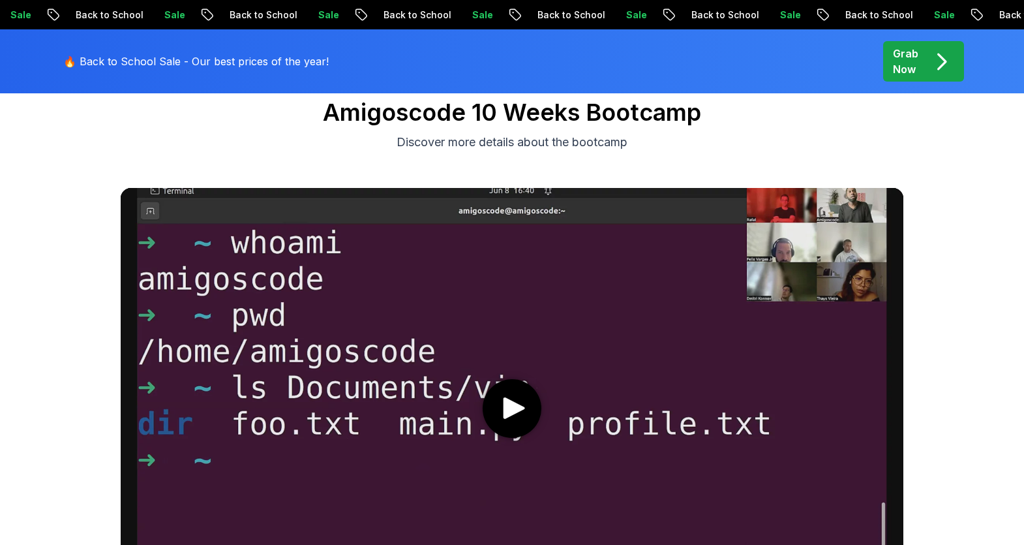
scroll to position [0, 0]
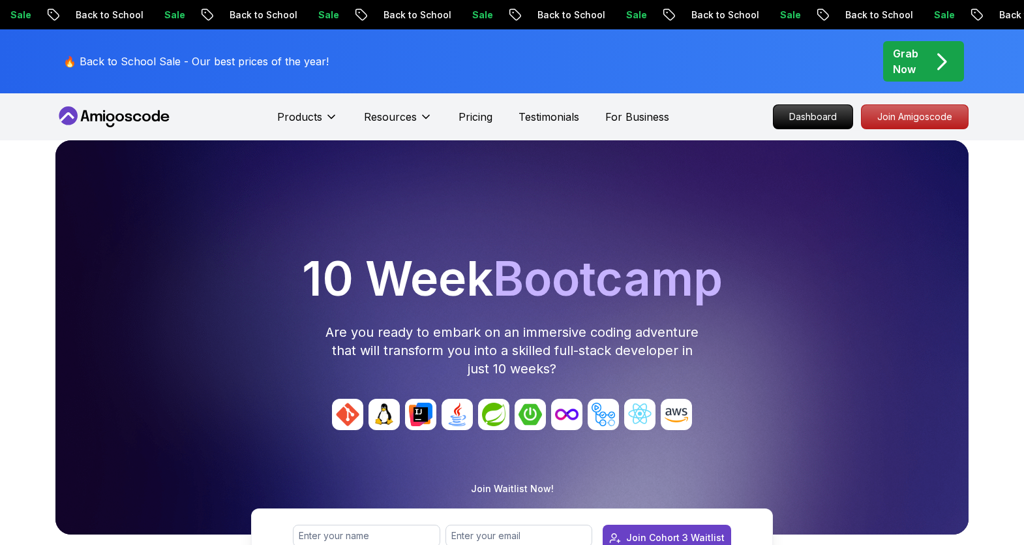
click at [123, 114] on icon at bounding box center [113, 116] width 117 height 21
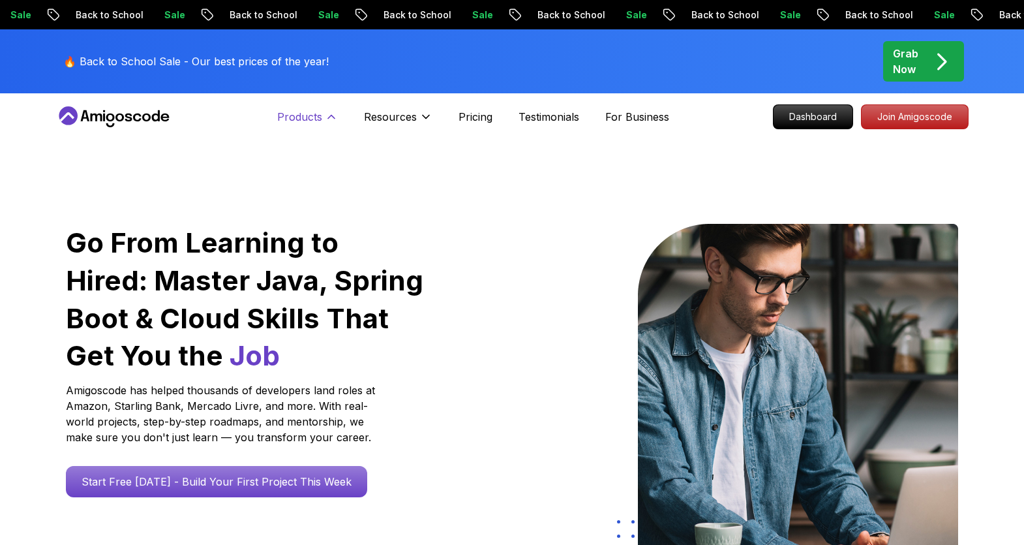
click at [309, 119] on p "Products" at bounding box center [299, 117] width 45 height 16
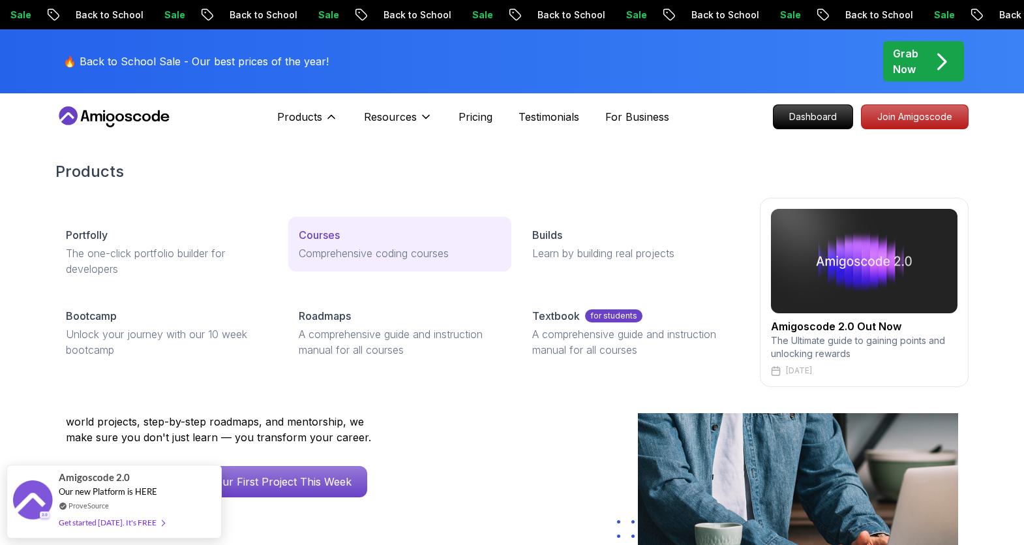
click at [329, 236] on p "Courses" at bounding box center [319, 235] width 41 height 16
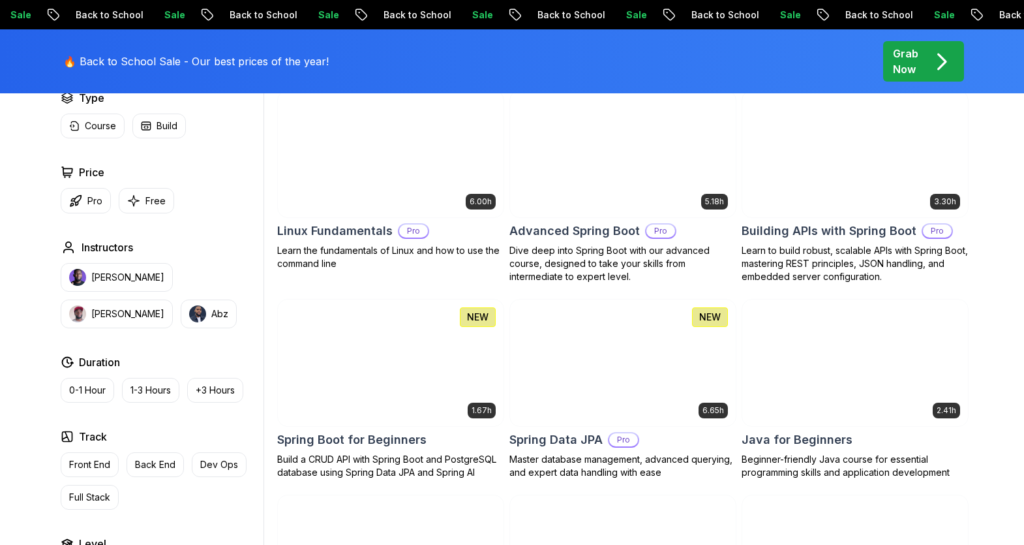
scroll to position [403, 0]
